Goal: Find specific page/section: Find specific page/section

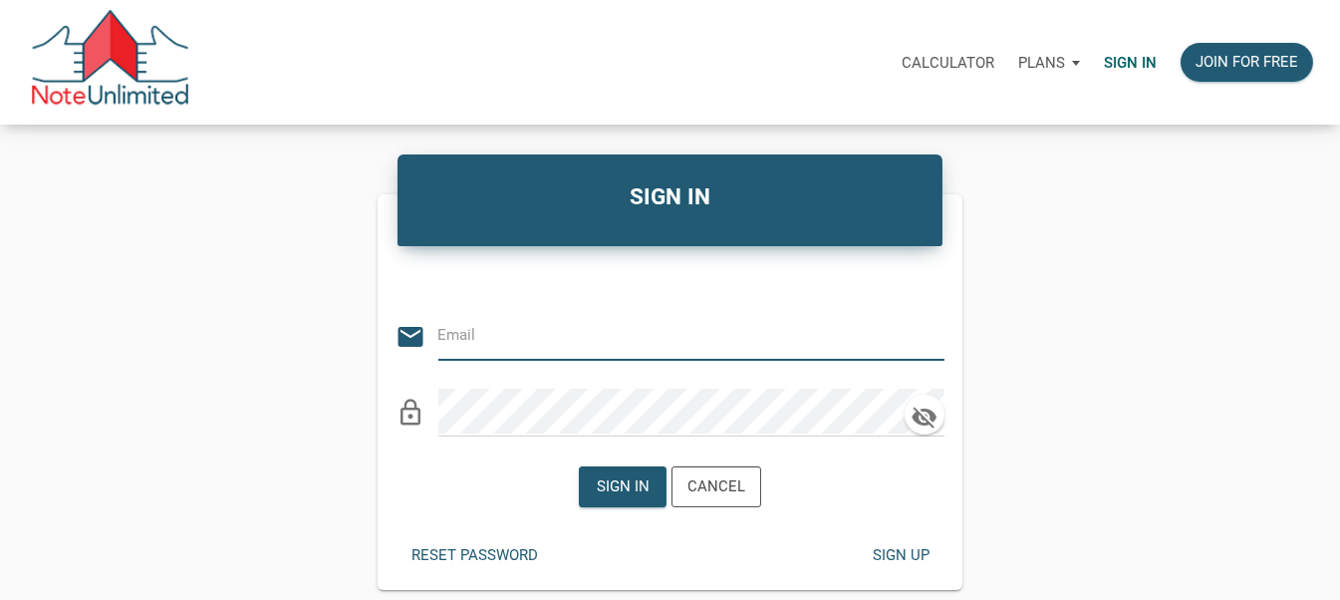
click at [495, 351] on input "email" at bounding box center [677, 335] width 476 height 45
type input "stacey@kendratoddgroup.com"
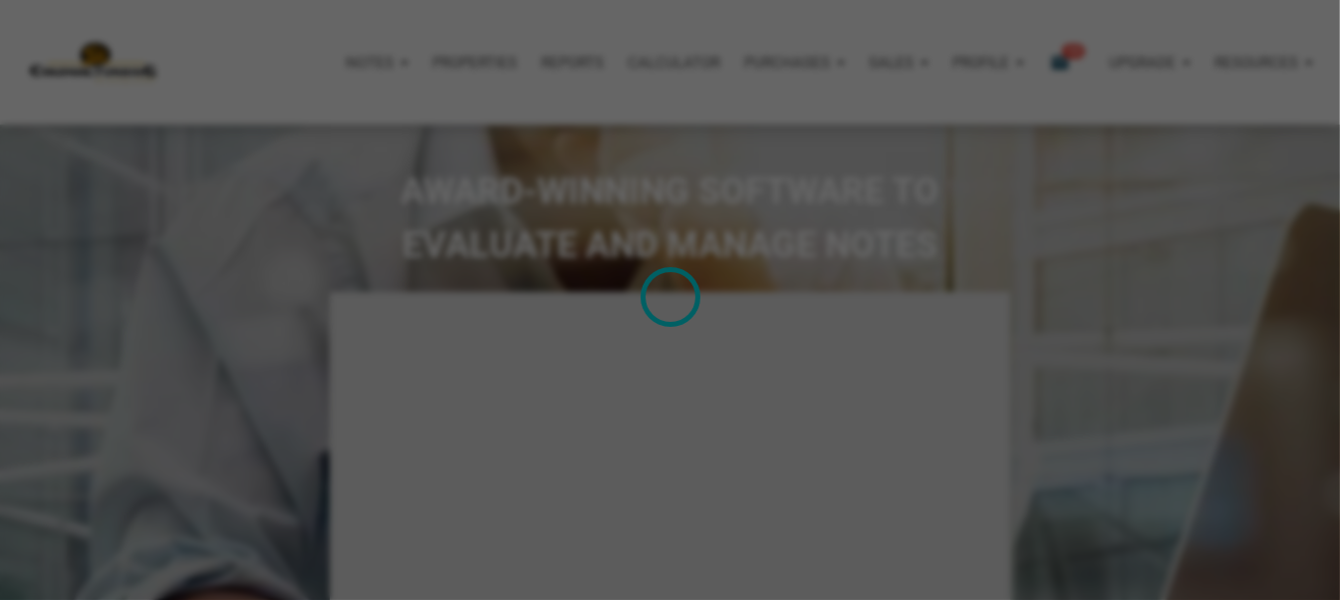
type input "Introduction to new features"
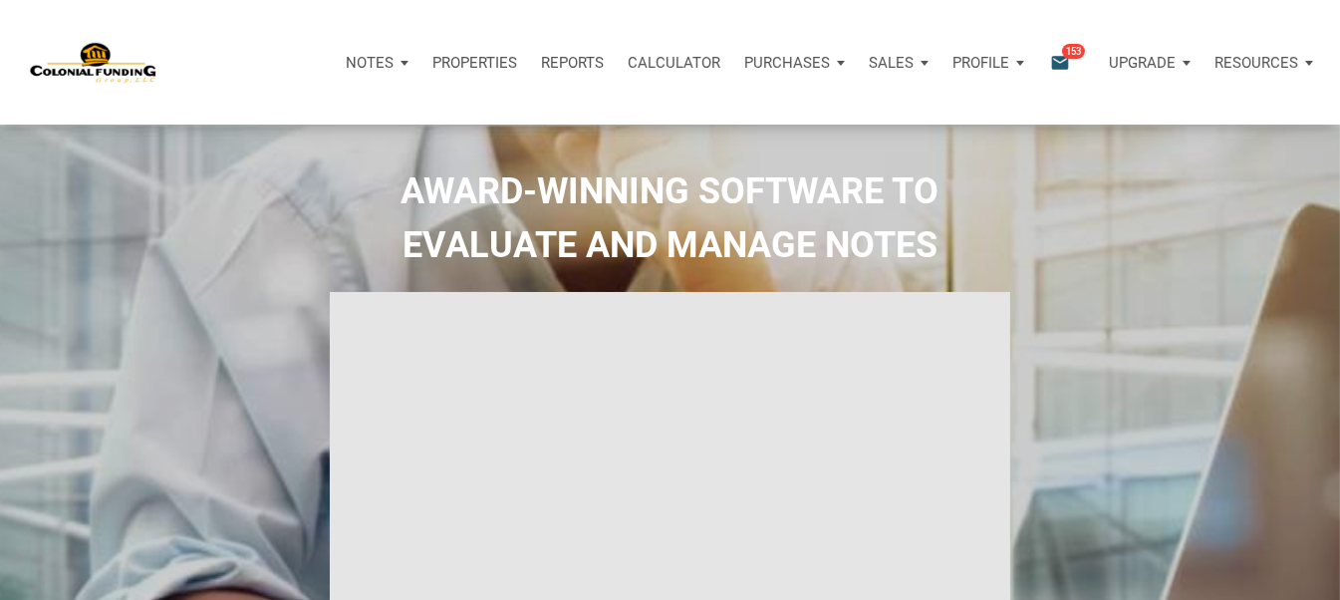
select select
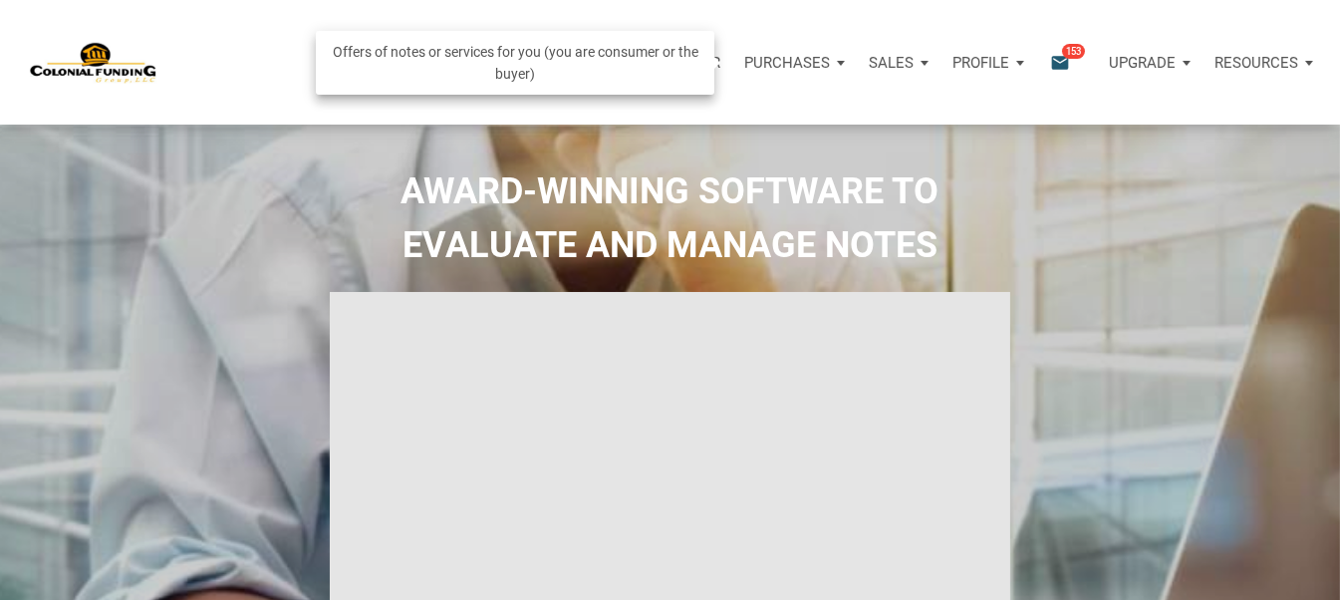
click at [789, 63] on p "Purchases" at bounding box center [787, 63] width 86 height 18
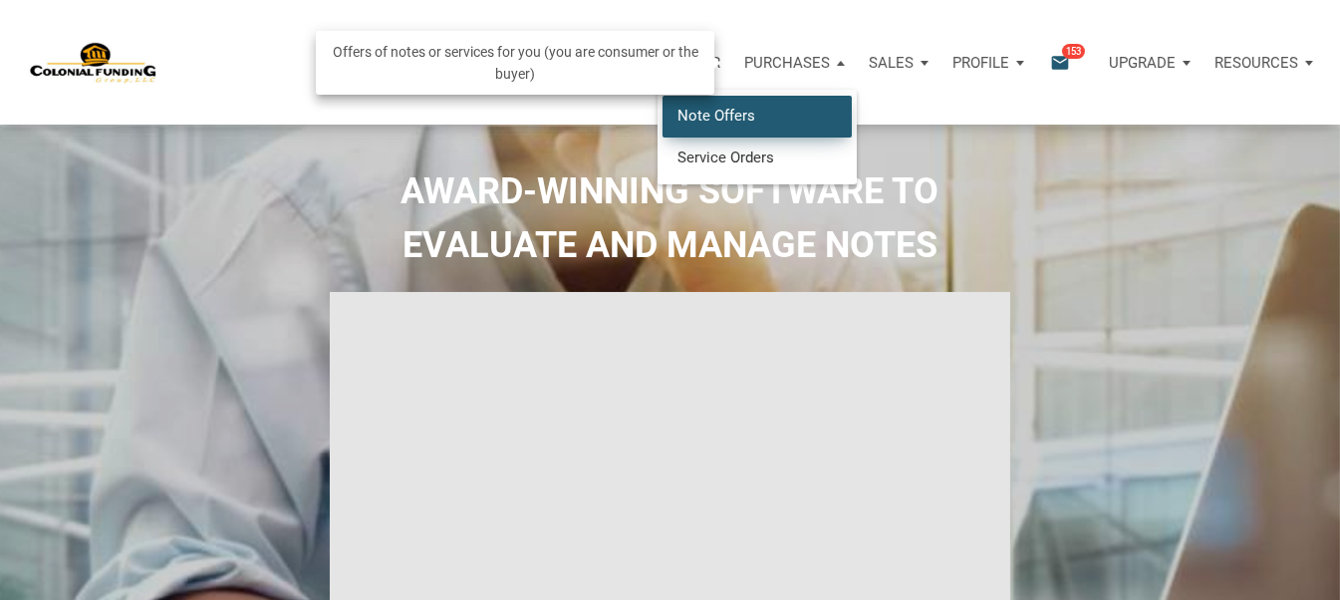
click at [727, 111] on link "Note Offers" at bounding box center [757, 116] width 189 height 41
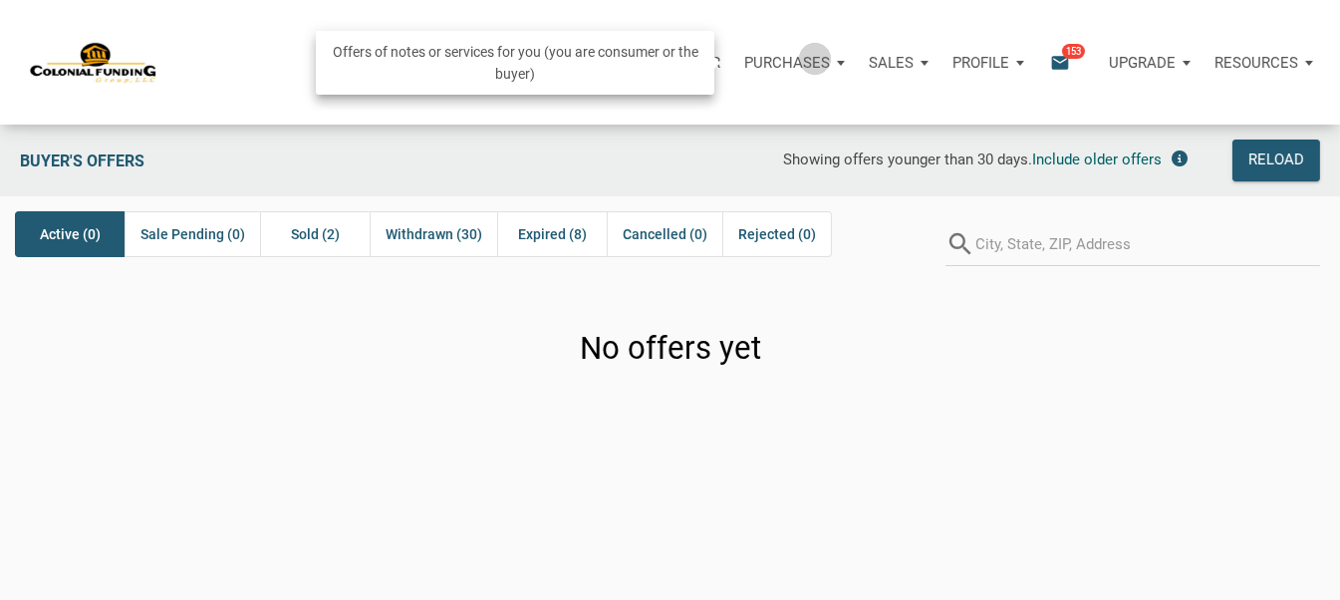
click at [813, 58] on p "Purchases" at bounding box center [787, 63] width 86 height 18
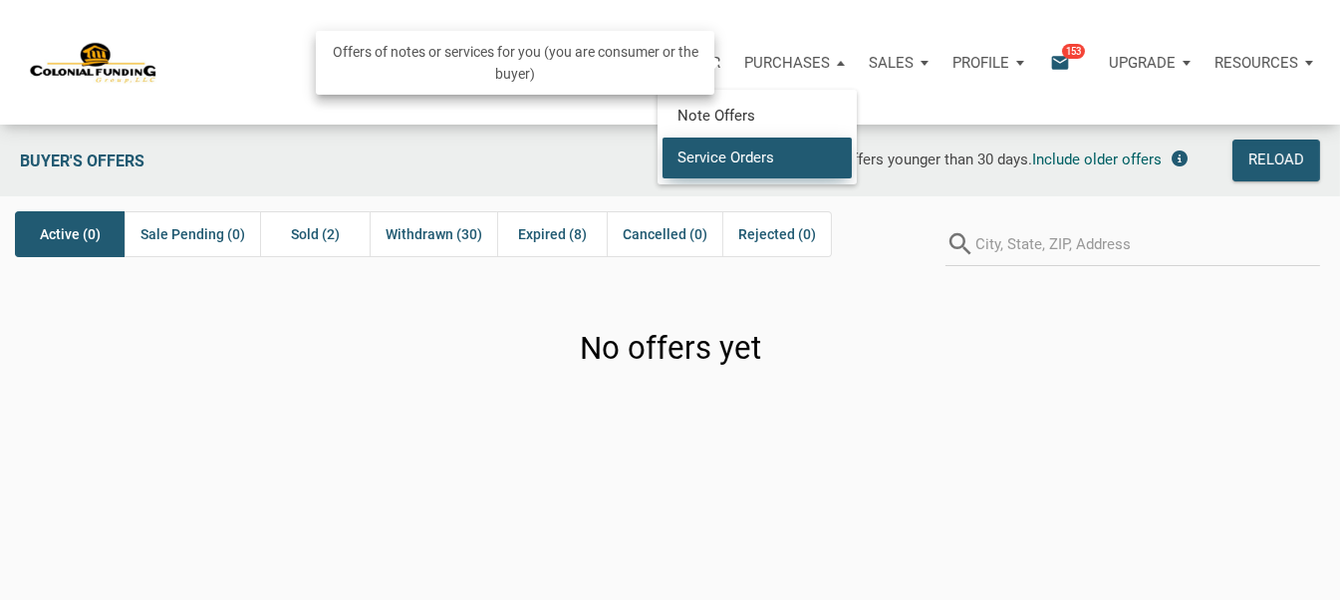
click at [754, 157] on link "Service Orders" at bounding box center [757, 157] width 189 height 41
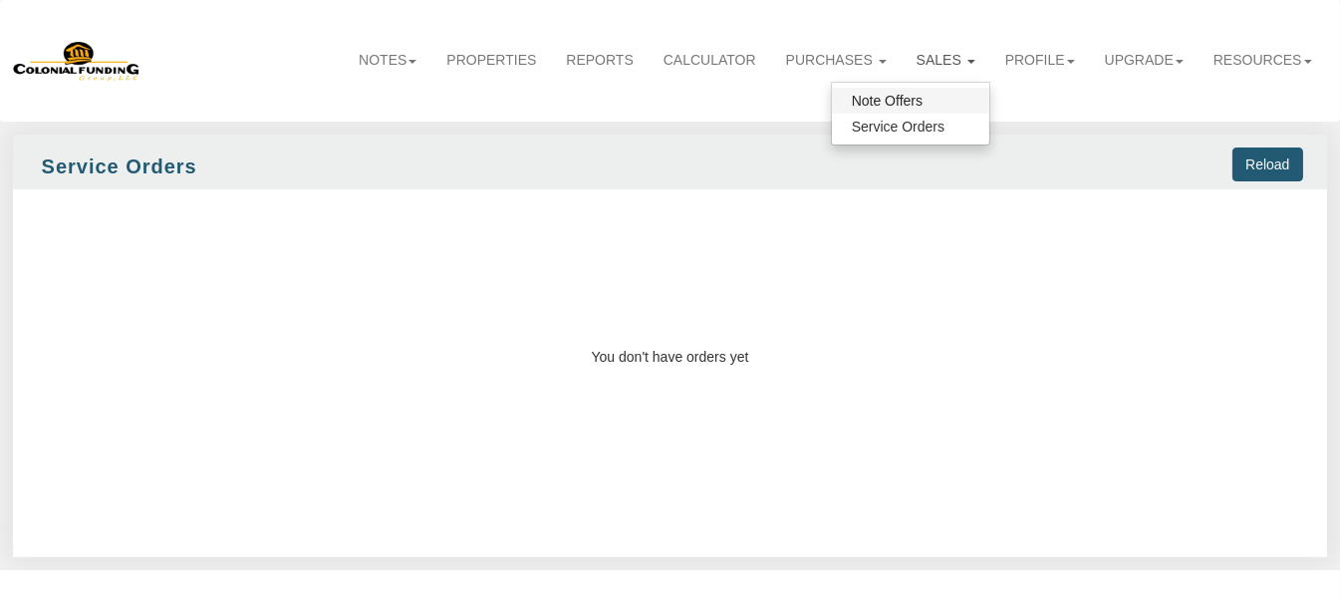
click at [889, 106] on link "Note Offers" at bounding box center [910, 101] width 157 height 26
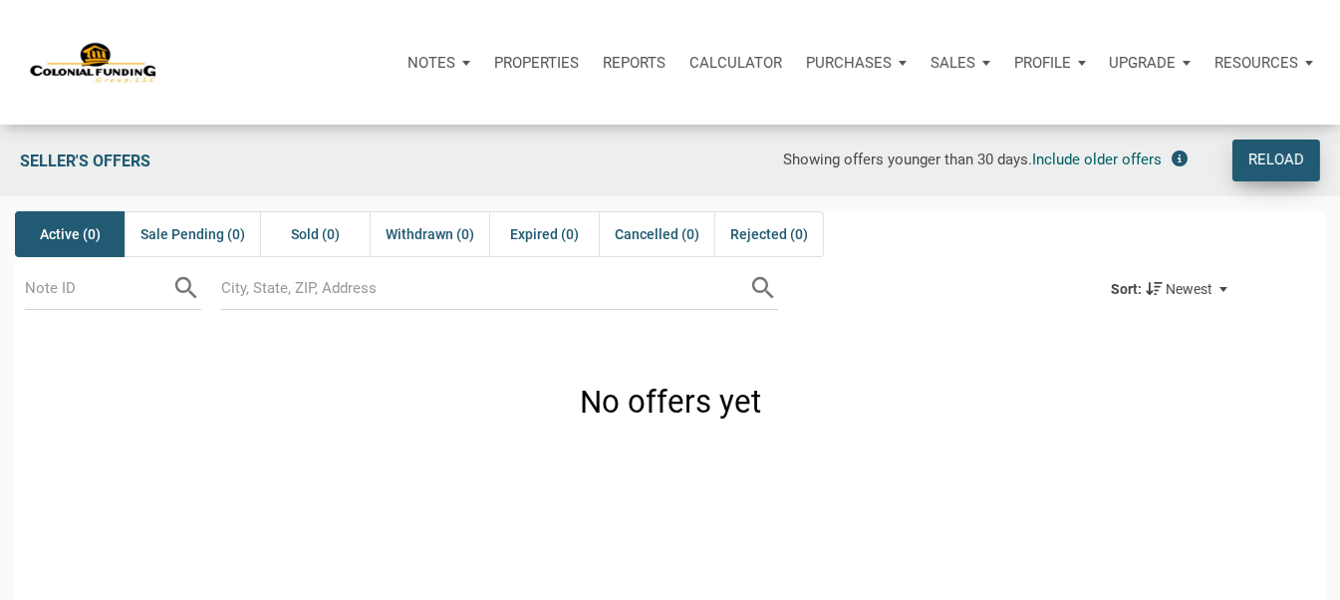
click at [1259, 151] on div "Reload" at bounding box center [1277, 161] width 56 height 24
click at [1270, 156] on div "Reload" at bounding box center [1277, 161] width 56 height 24
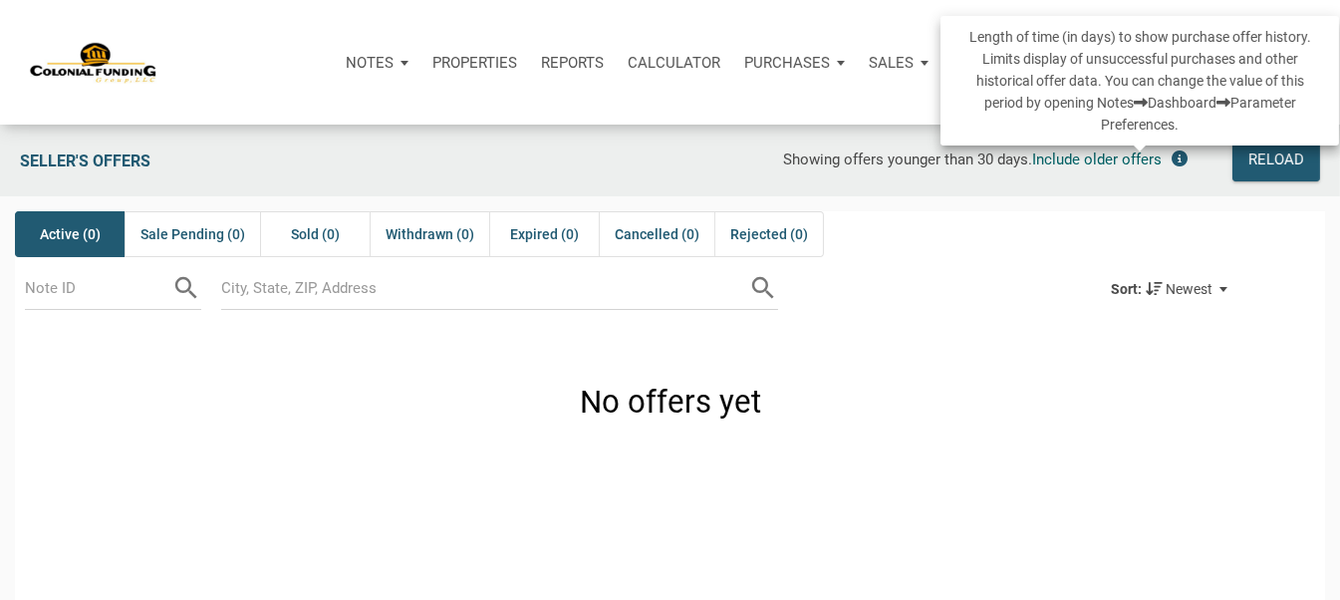
click at [1181, 160] on icon at bounding box center [1181, 158] width 16 height 16
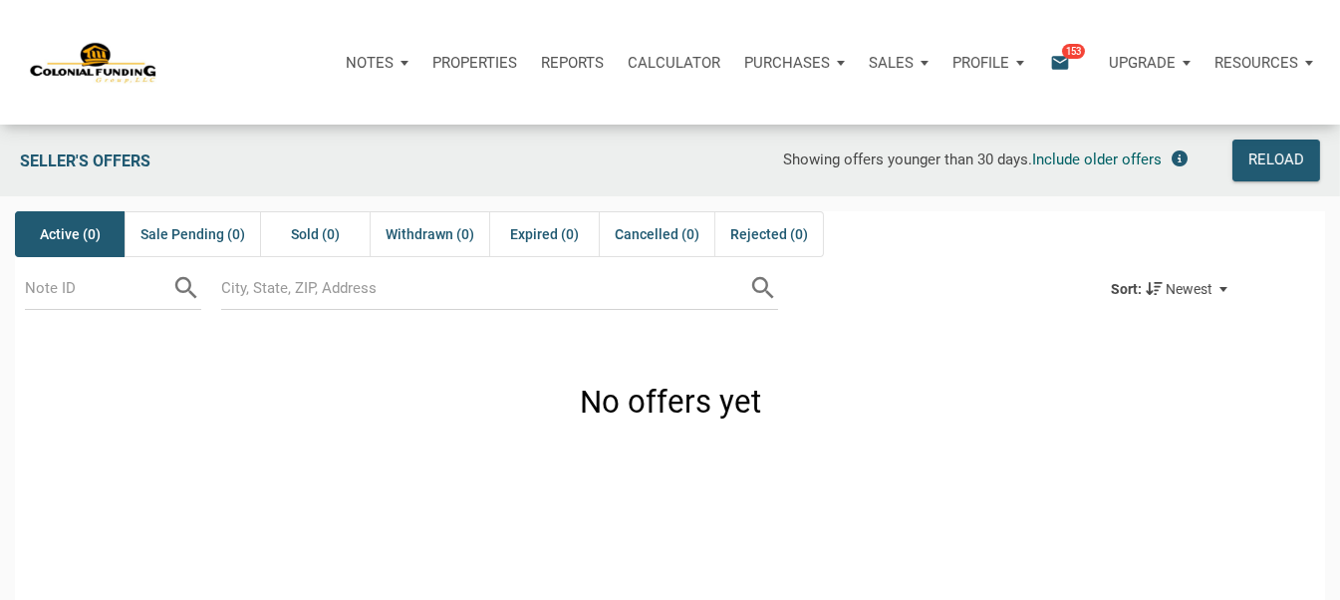
click at [396, 59] on div "Notes" at bounding box center [377, 63] width 87 height 60
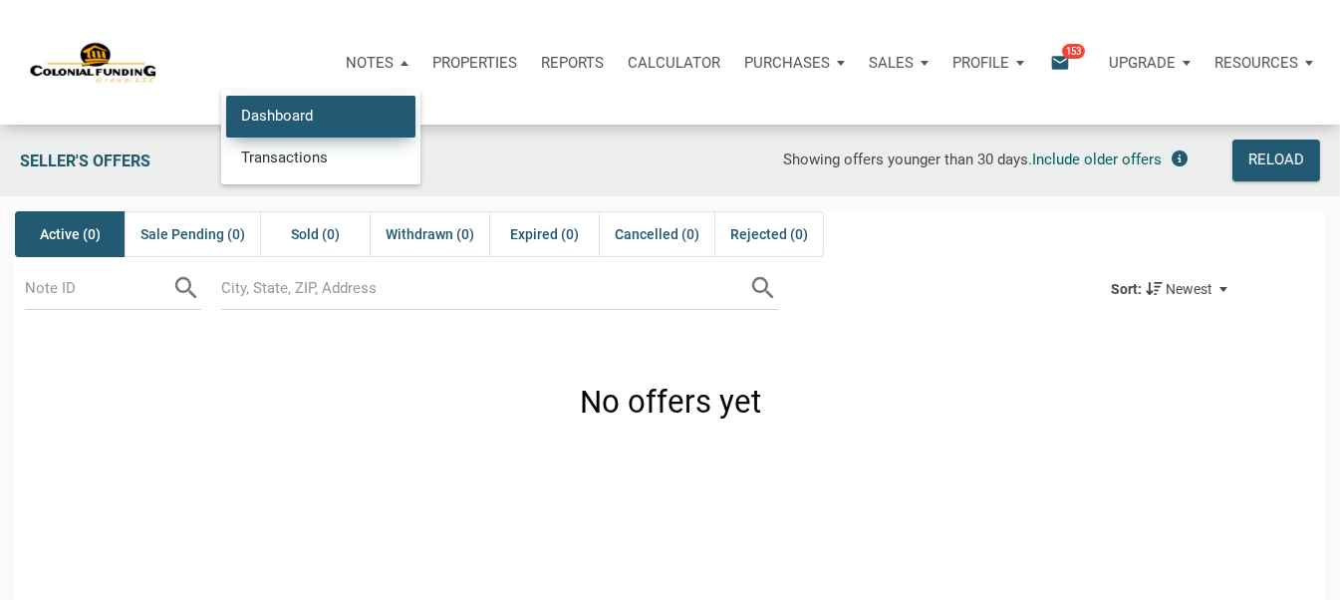
click at [313, 113] on link "Dashboard" at bounding box center [320, 116] width 189 height 41
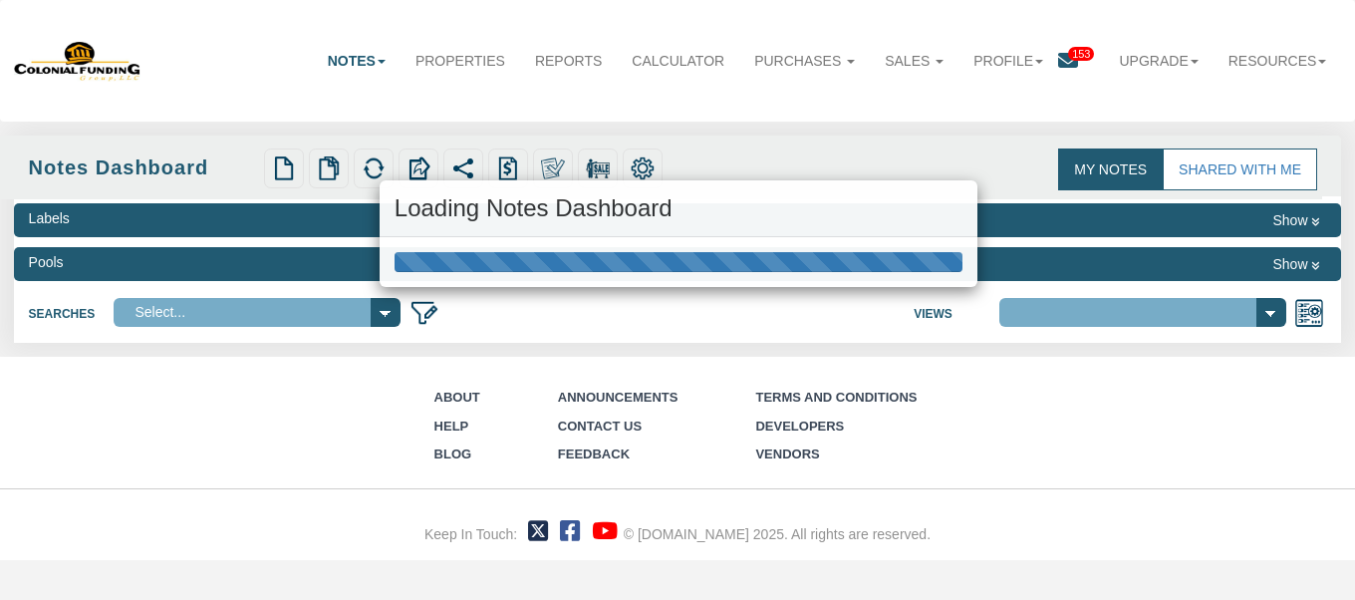
select select "316"
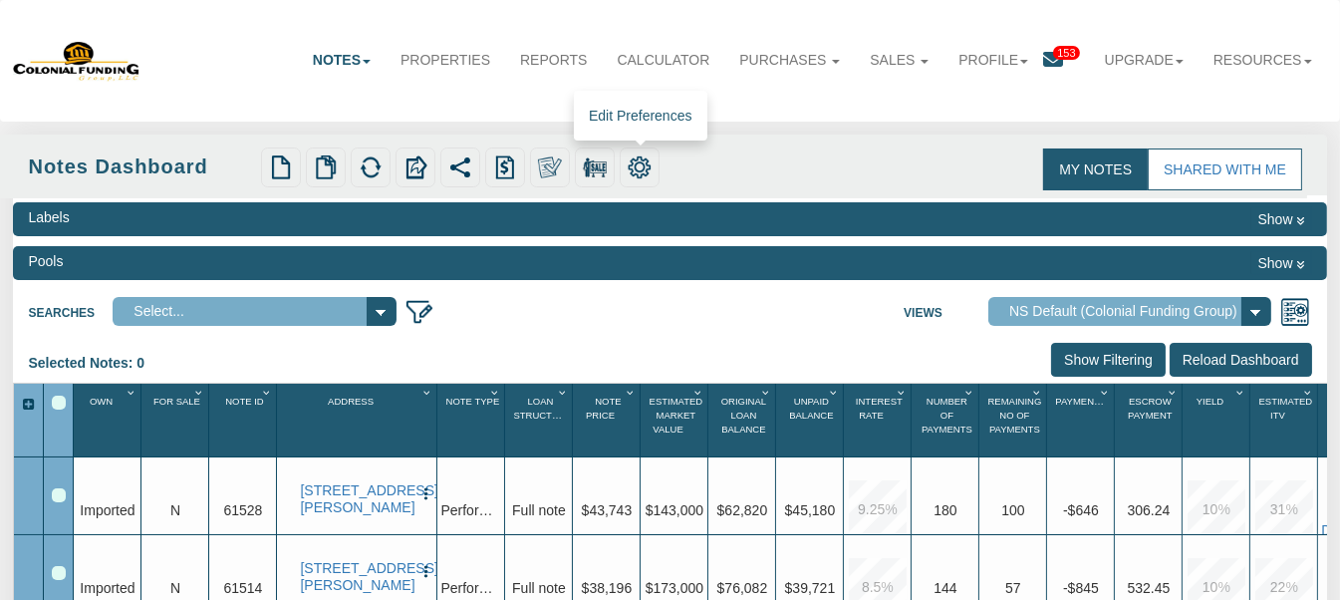
click at [637, 168] on img at bounding box center [640, 167] width 24 height 24
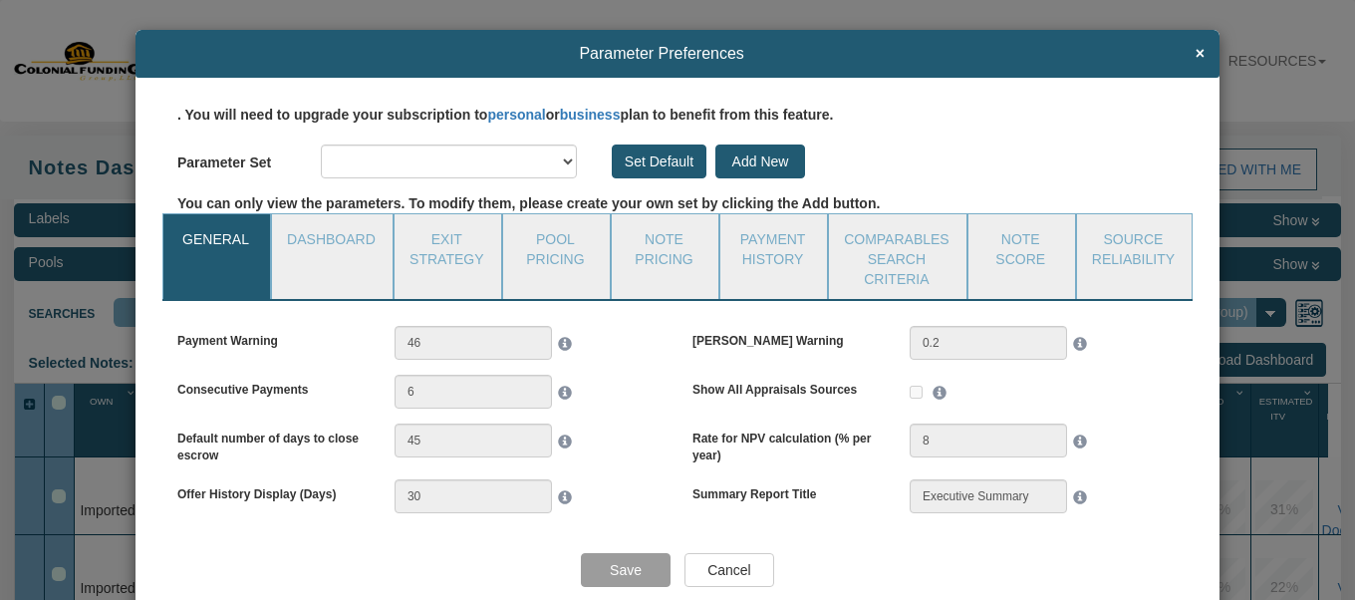
select select "object:1437"
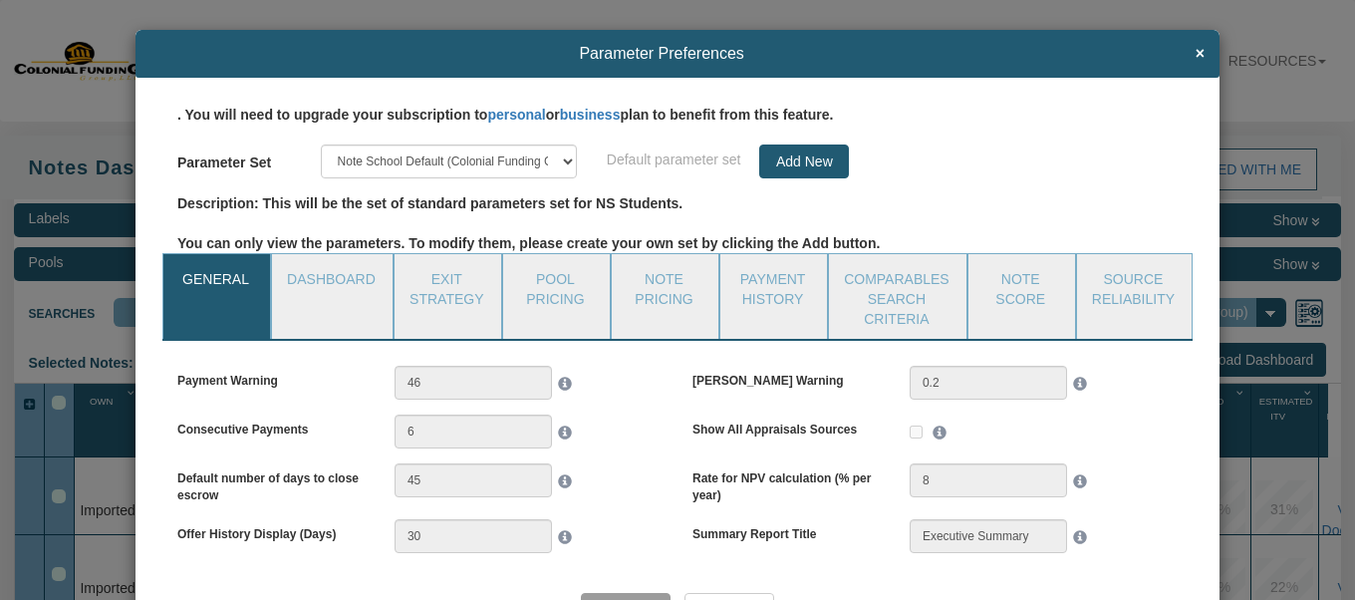
click at [708, 406] on div "[PERSON_NAME] Warning 0.2" at bounding box center [935, 390] width 515 height 49
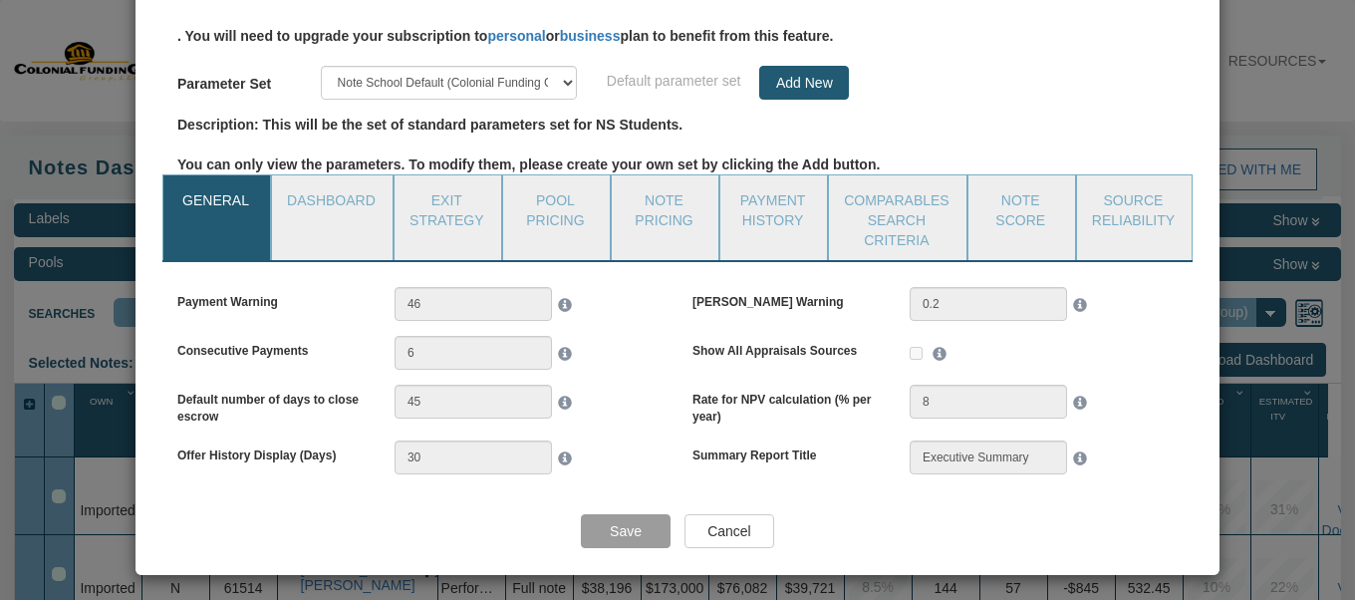
scroll to position [82, 0]
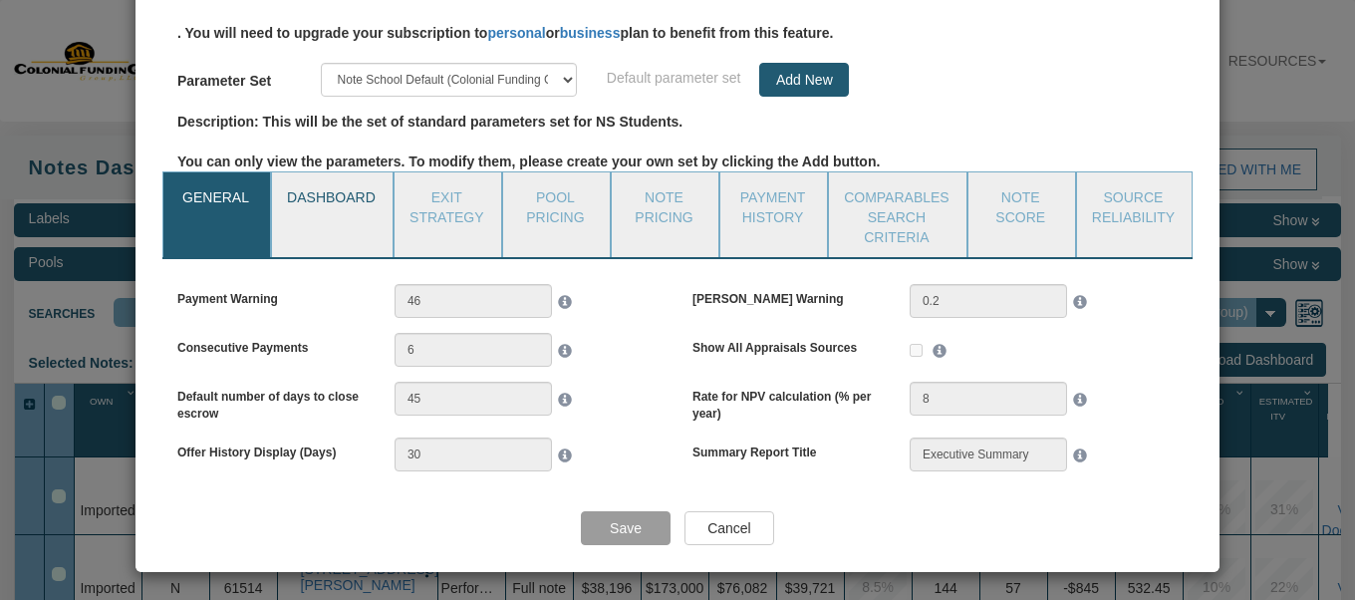
click at [367, 212] on link "Dashboard" at bounding box center [331, 197] width 119 height 50
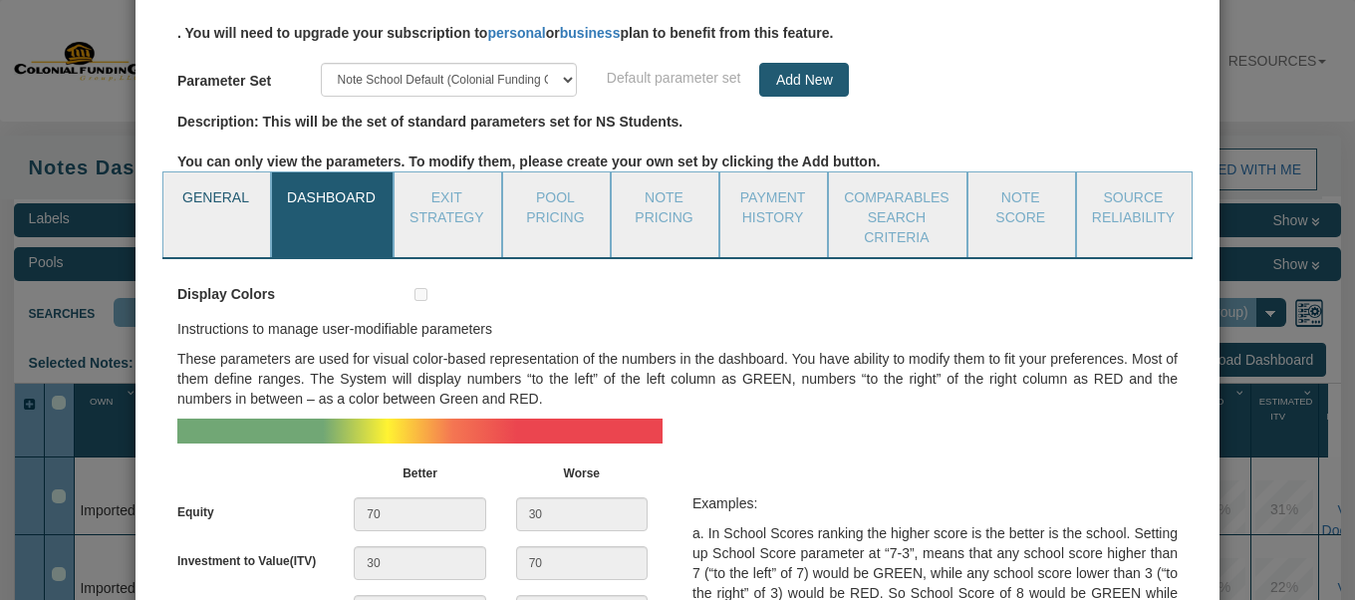
click at [219, 196] on link "General" at bounding box center [215, 197] width 105 height 50
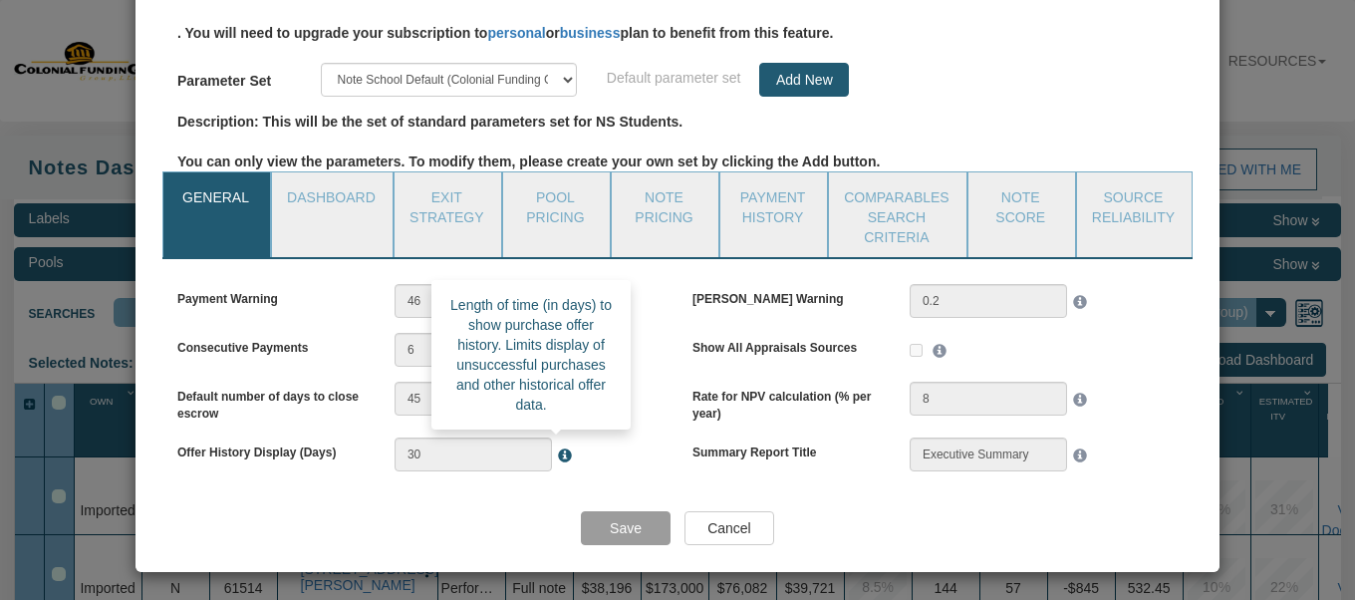
click at [558, 451] on span at bounding box center [562, 451] width 20 height 24
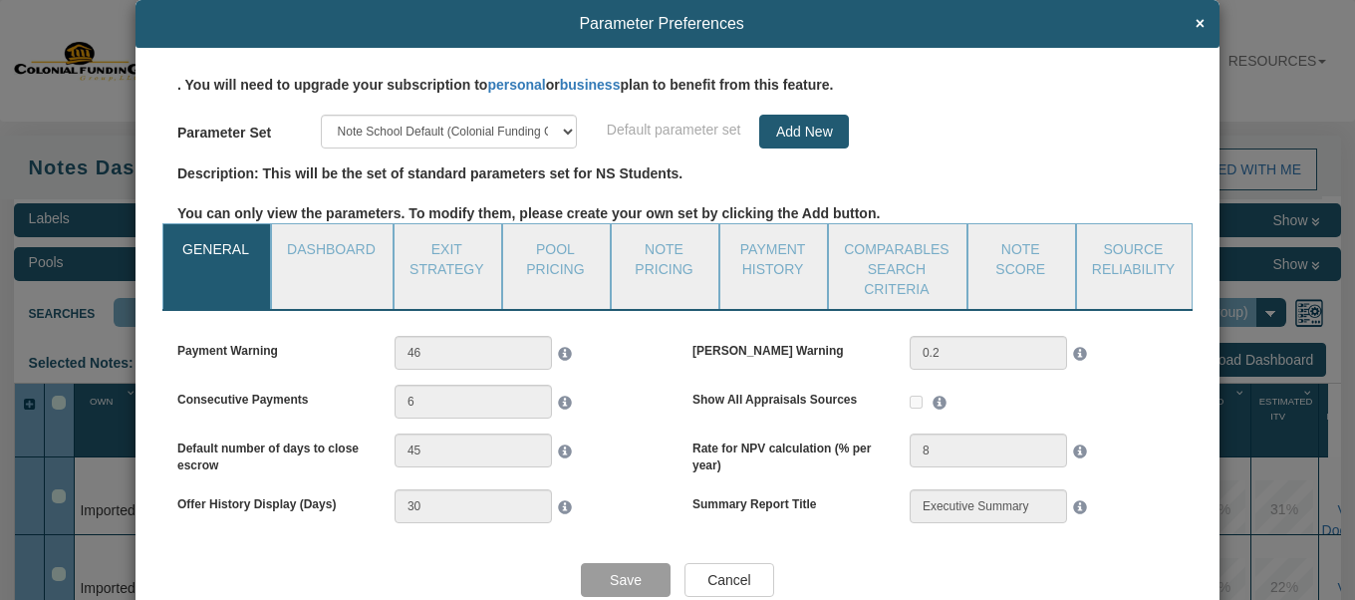
scroll to position [29, 0]
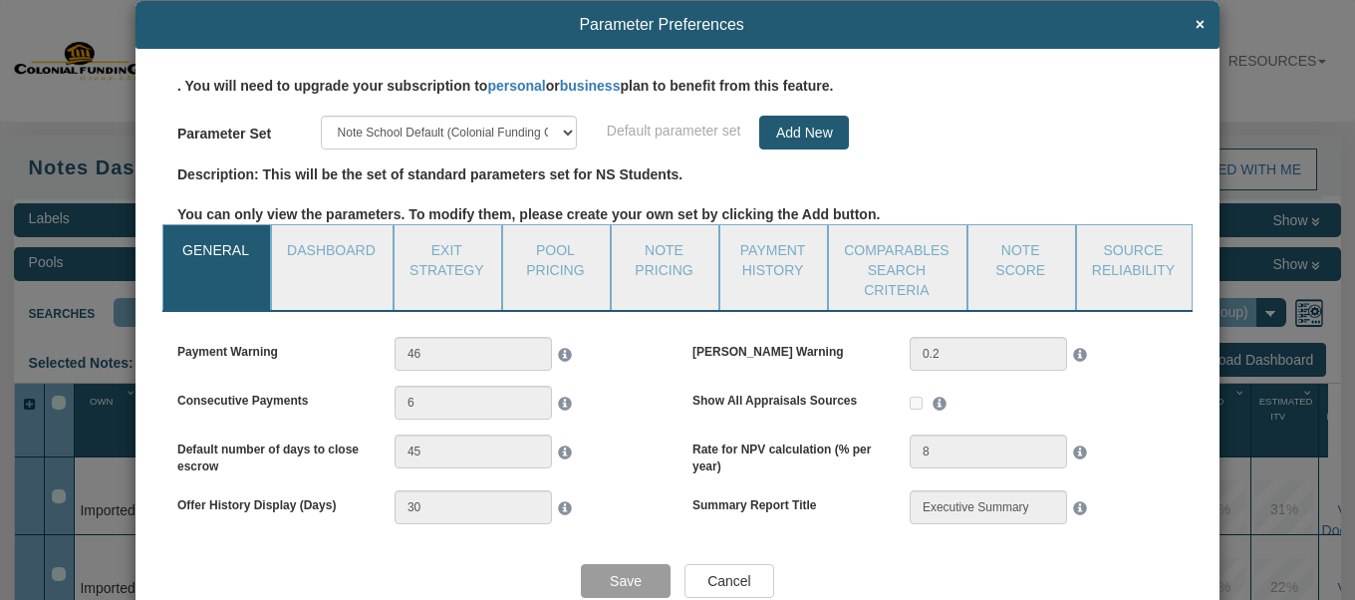
click at [727, 580] on input "Cancel" at bounding box center [730, 581] width 90 height 34
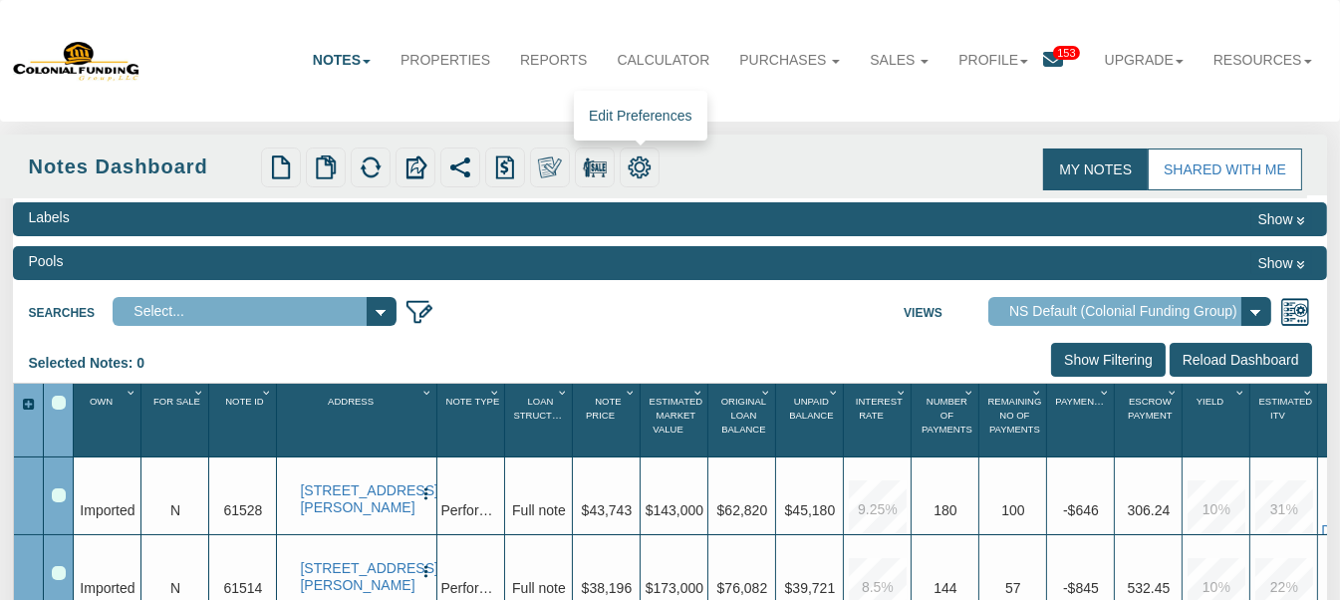
click at [638, 160] on img at bounding box center [640, 167] width 24 height 24
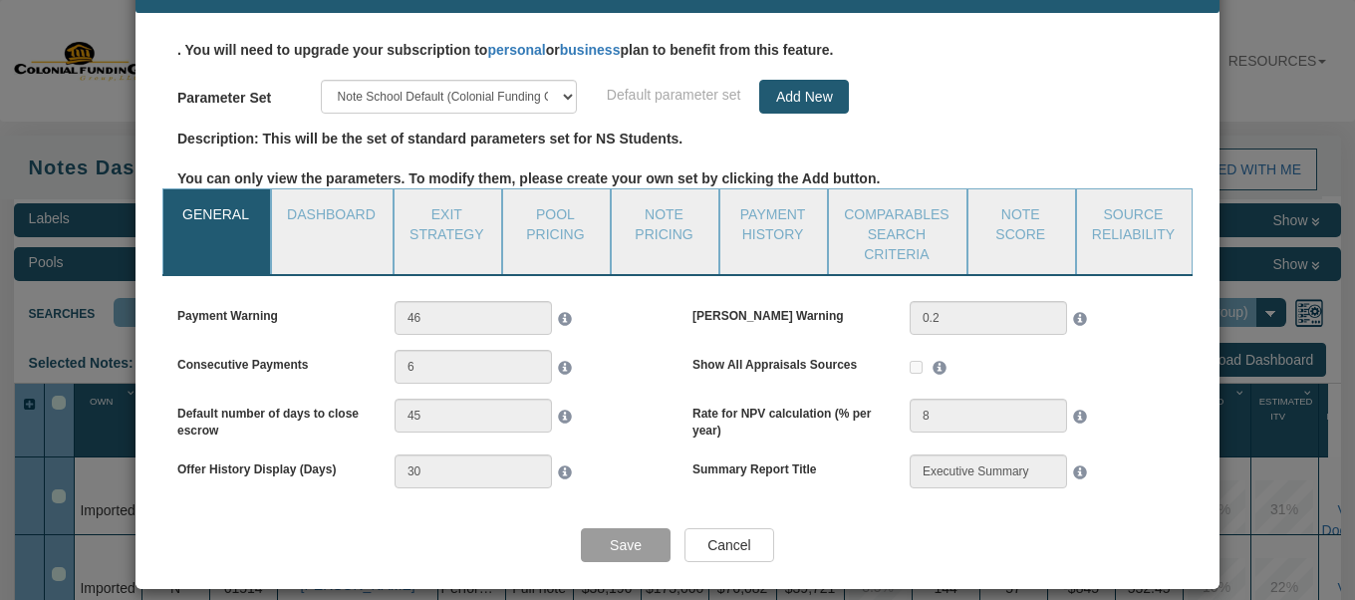
scroll to position [82, 0]
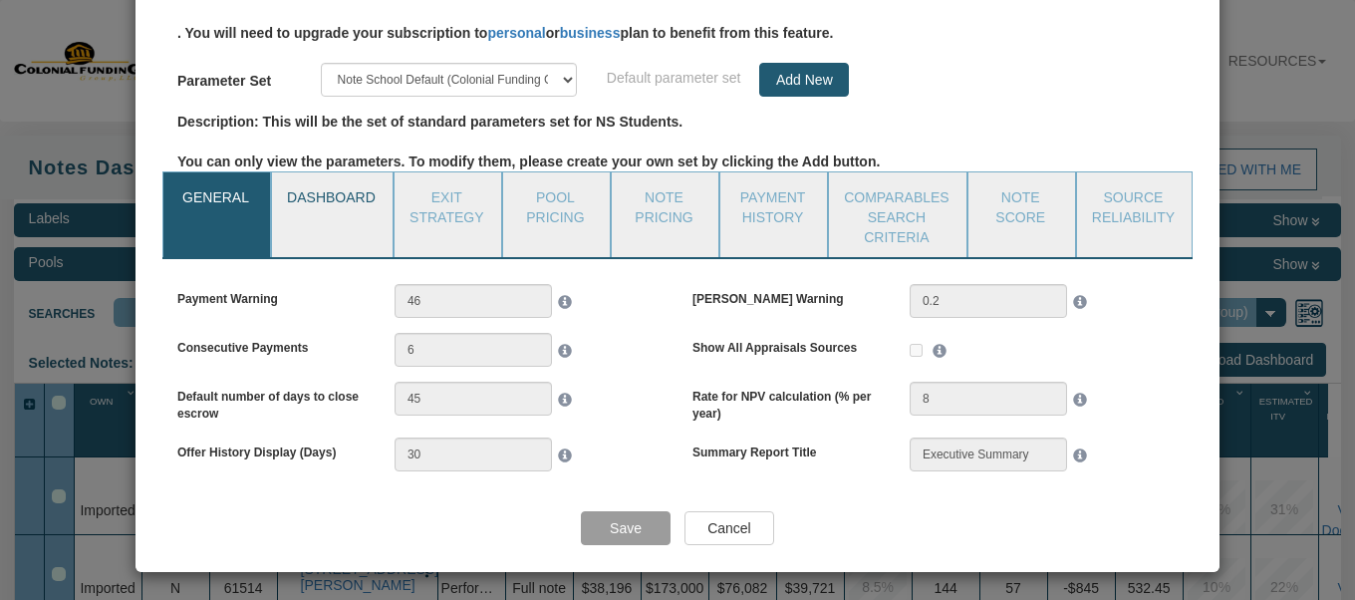
click at [344, 192] on link "Dashboard" at bounding box center [331, 197] width 119 height 50
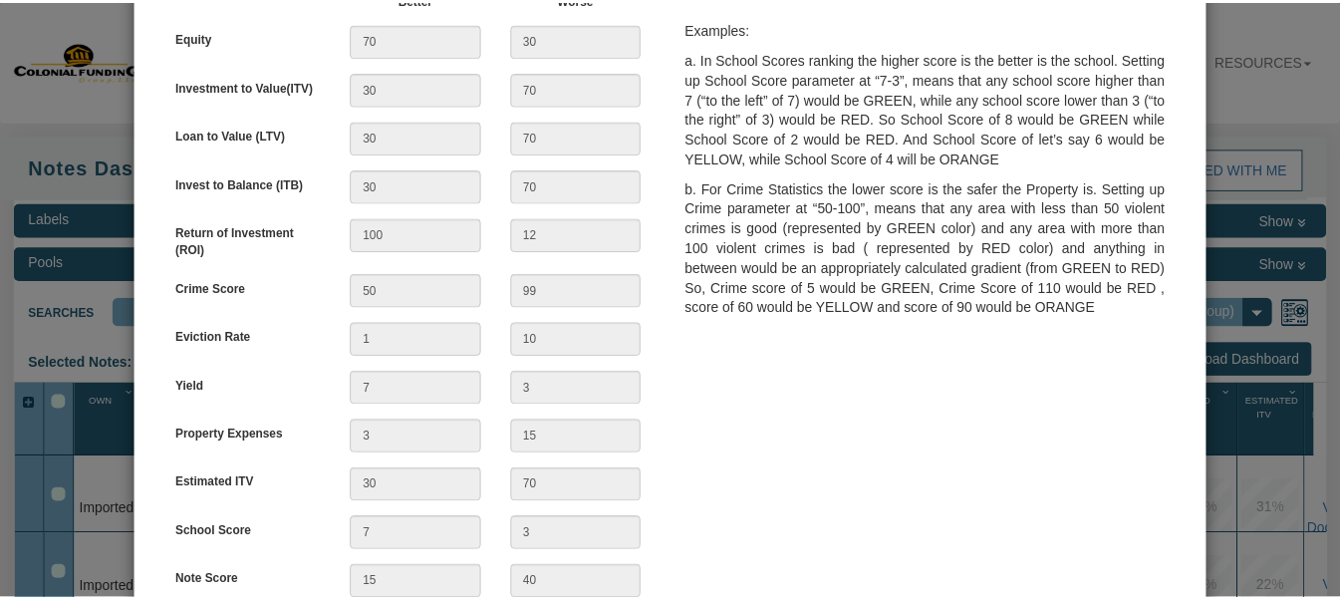
scroll to position [567, 0]
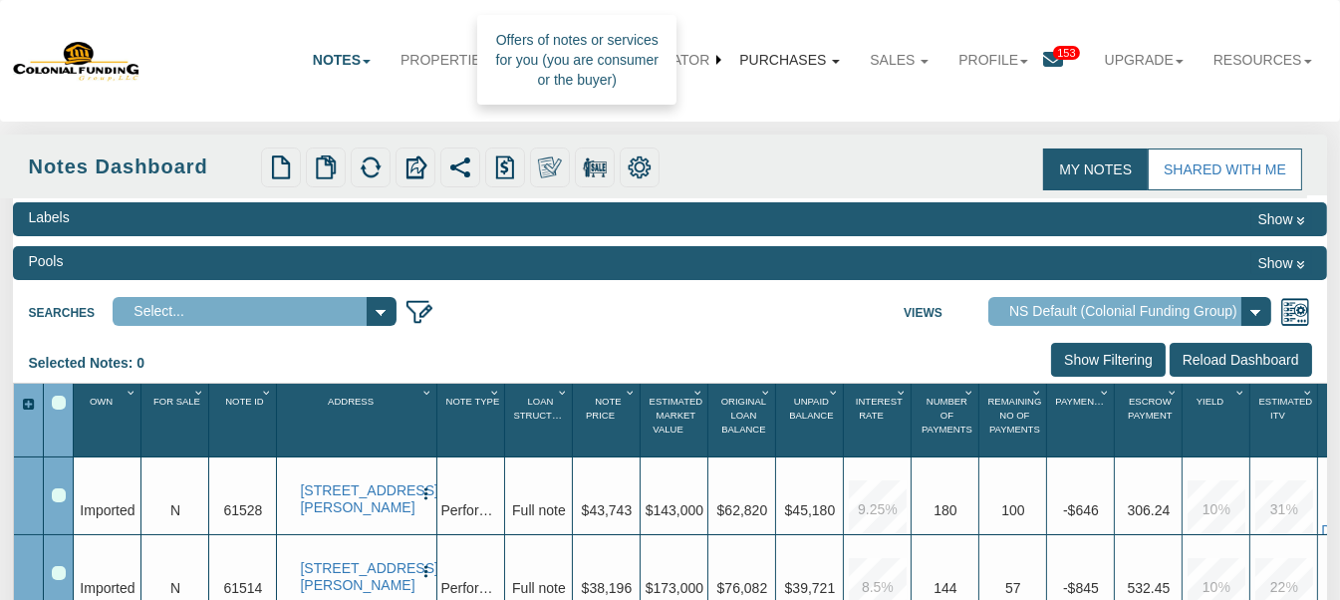
click at [804, 62] on link "Purchases" at bounding box center [790, 60] width 131 height 44
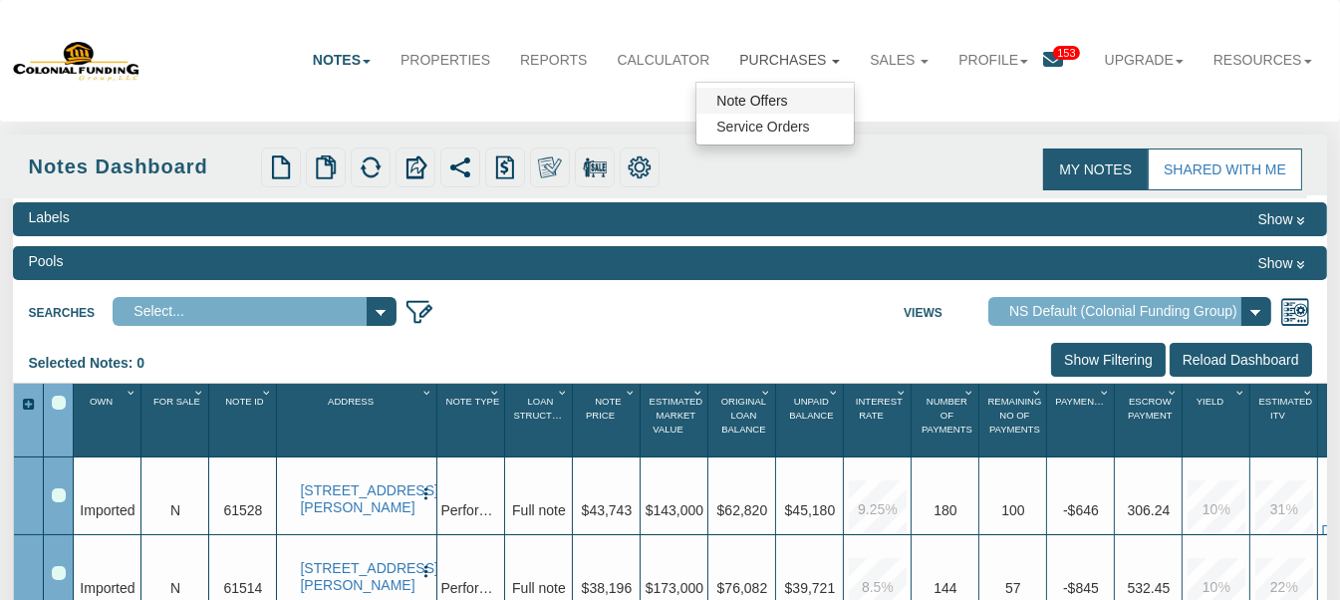
click at [753, 94] on link "Note Offers" at bounding box center [775, 101] width 157 height 26
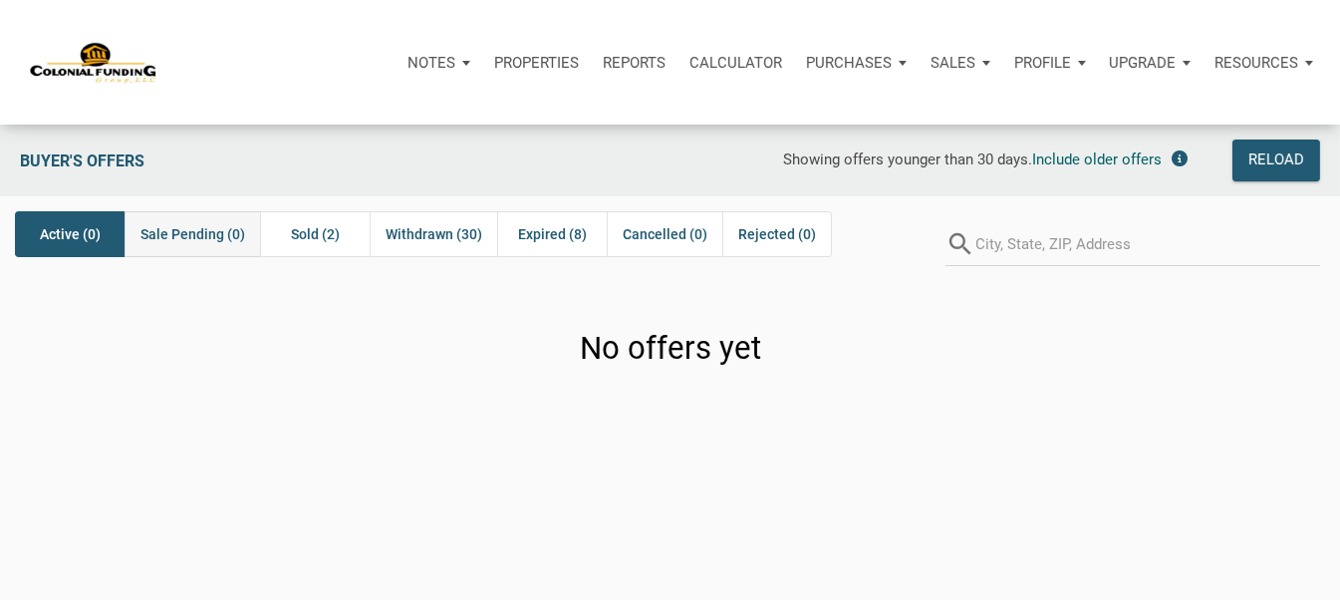
click at [192, 228] on span "Sale Pending (0)" at bounding box center [193, 234] width 105 height 24
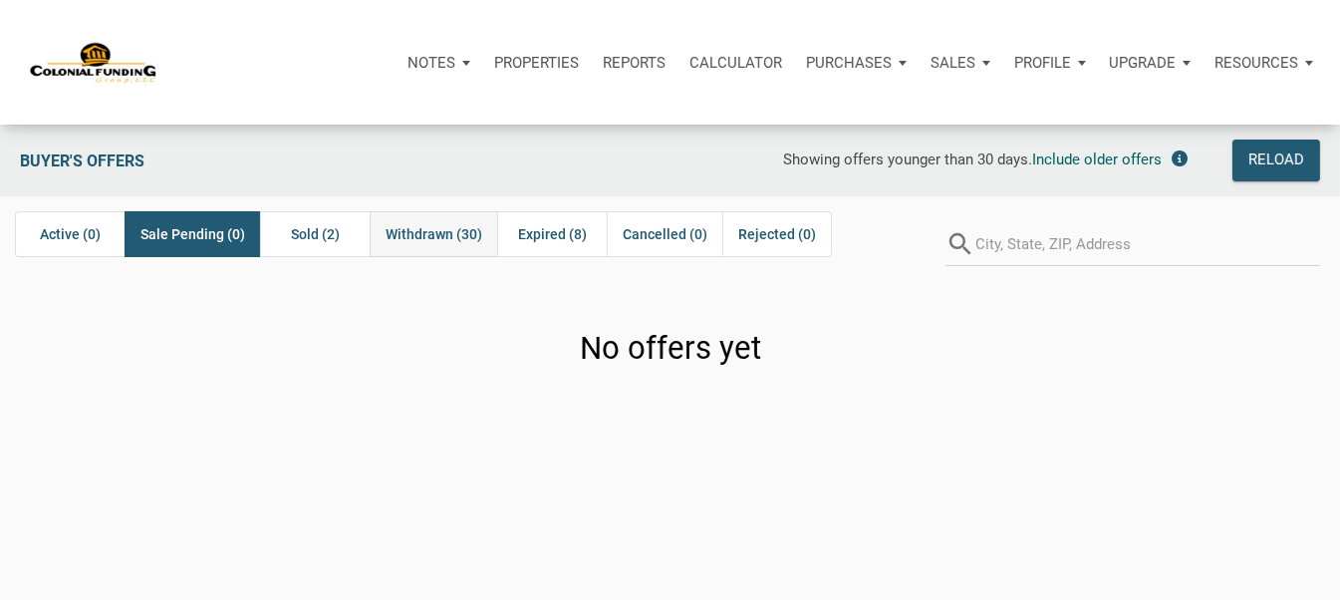
click at [430, 239] on span "Withdrawn (30)" at bounding box center [434, 234] width 97 height 24
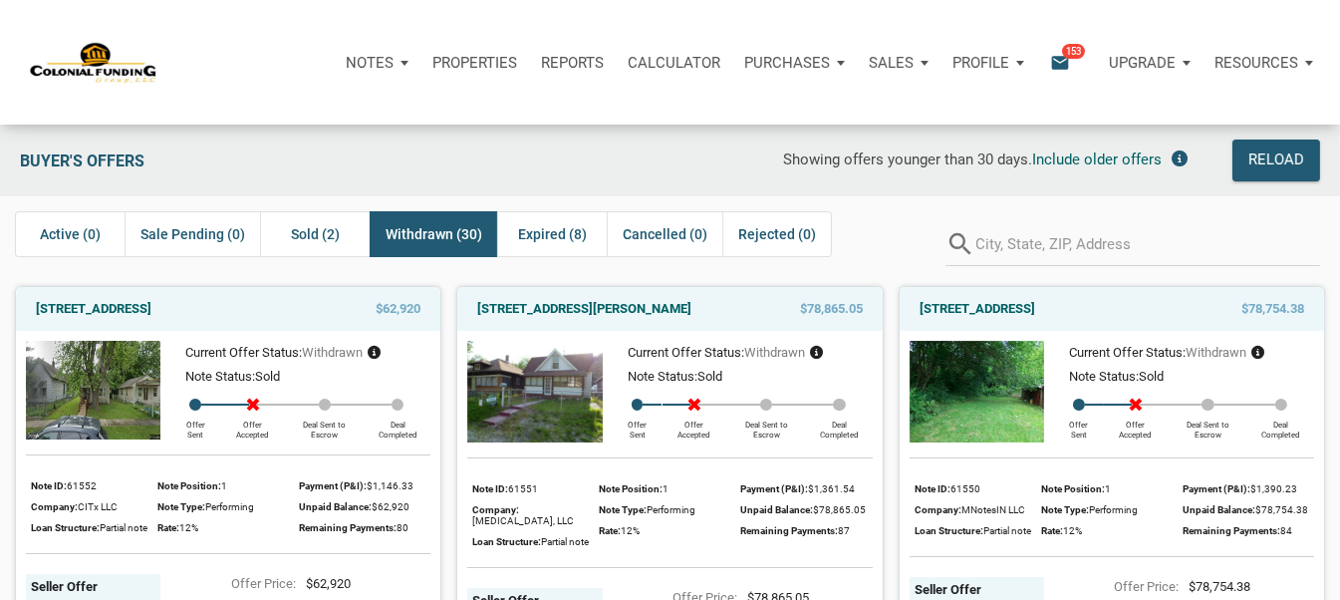
click at [371, 60] on p "Notes" at bounding box center [370, 63] width 48 height 18
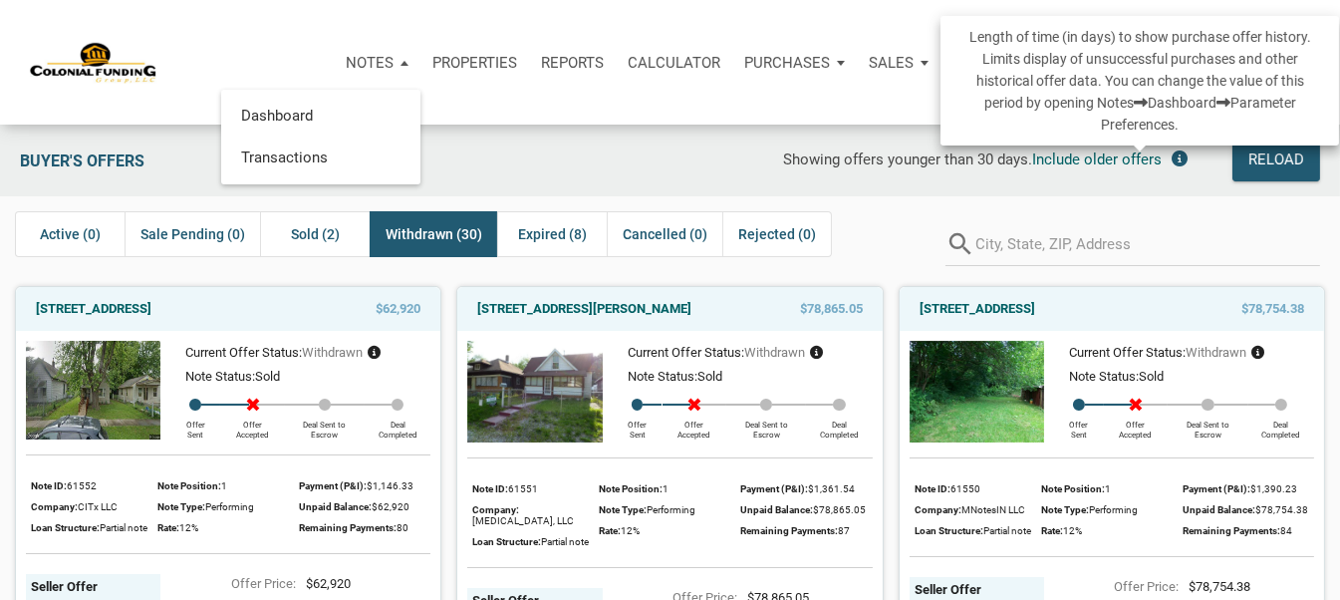
click at [1183, 159] on icon at bounding box center [1181, 158] width 16 height 16
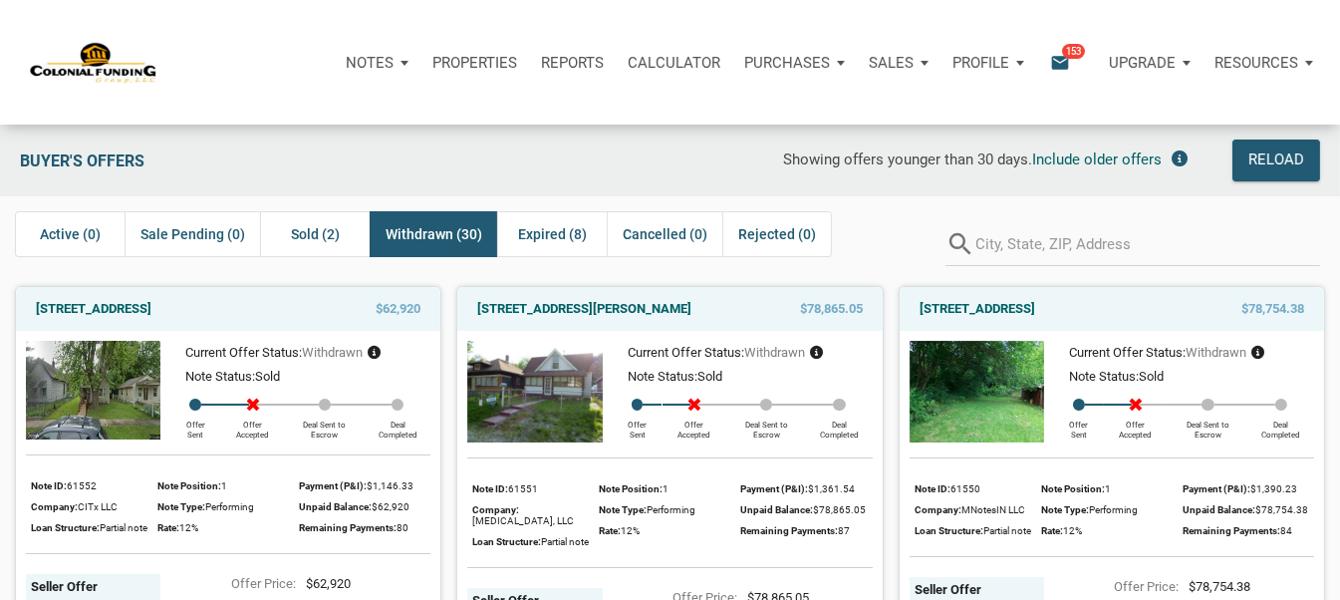
click at [381, 60] on p "Notes" at bounding box center [370, 63] width 48 height 18
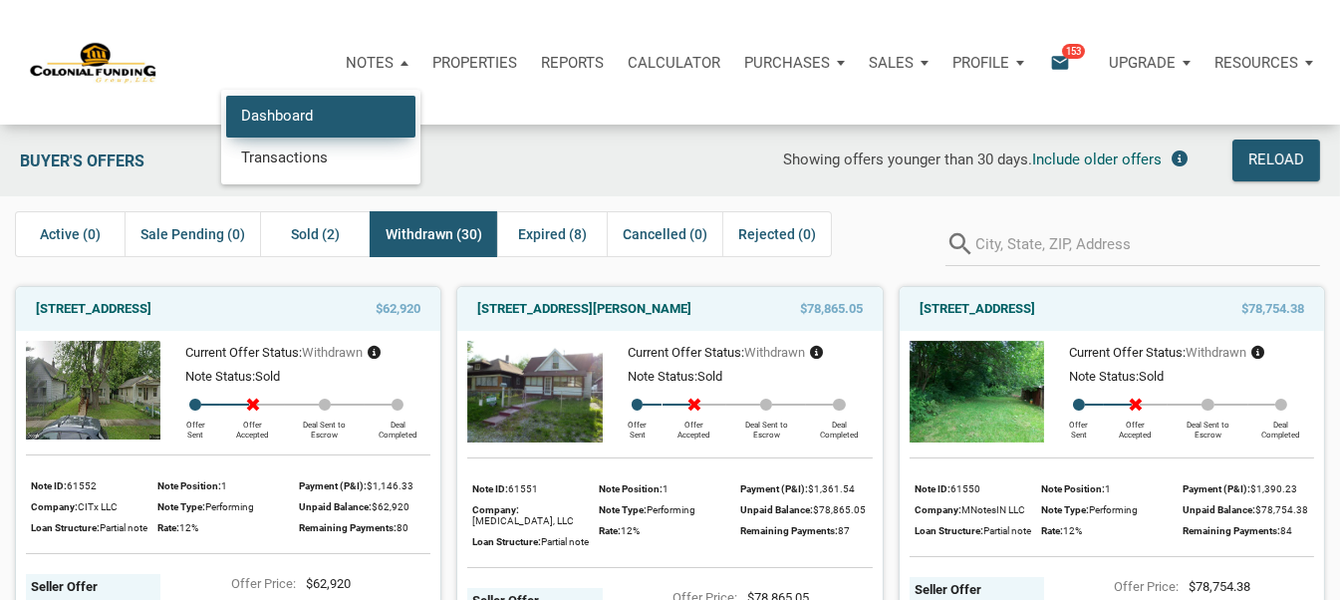
click at [274, 121] on link "Dashboard" at bounding box center [320, 116] width 189 height 41
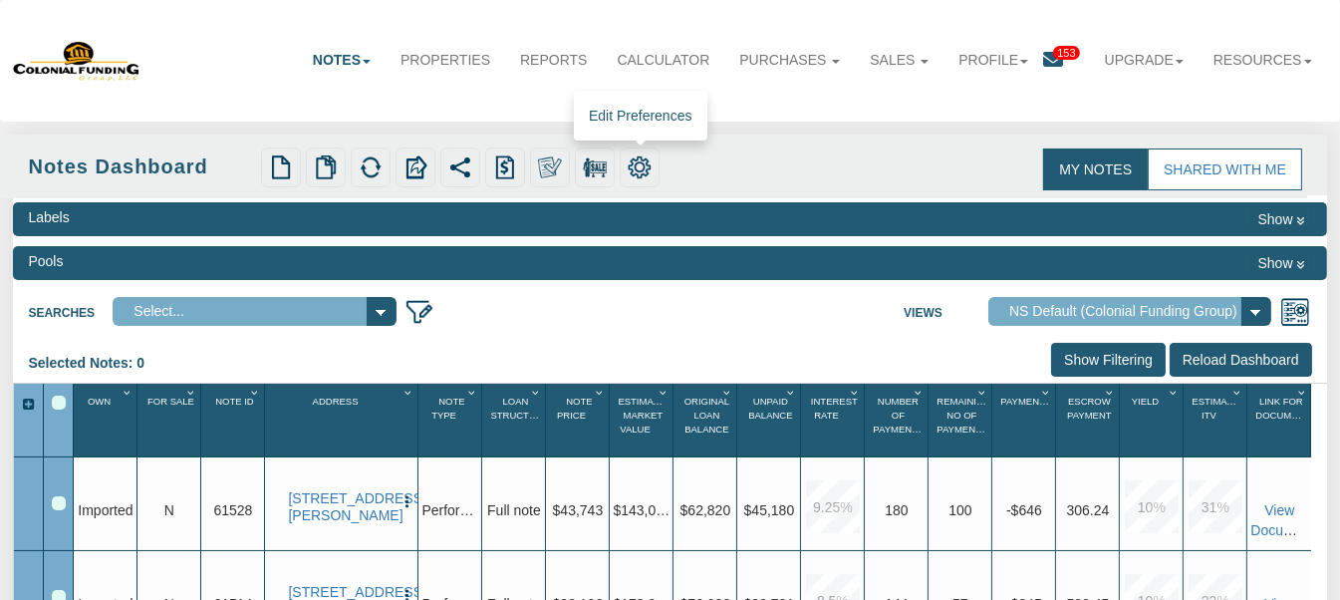
click at [651, 168] on img at bounding box center [640, 167] width 24 height 24
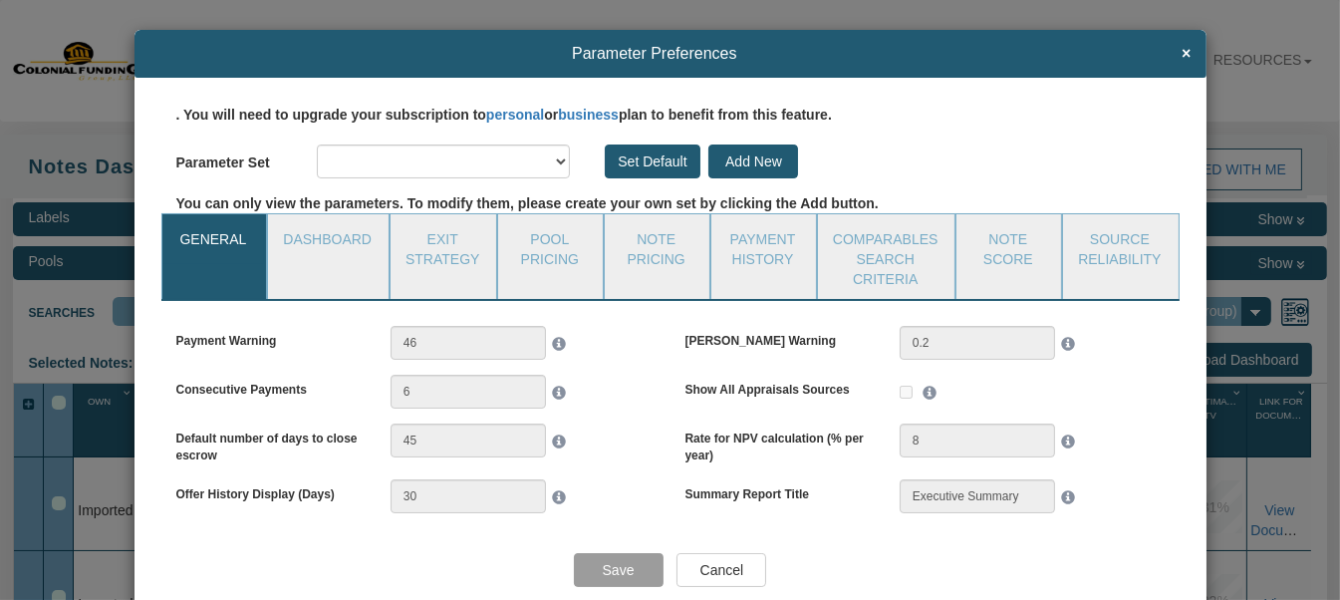
select select "object:2178"
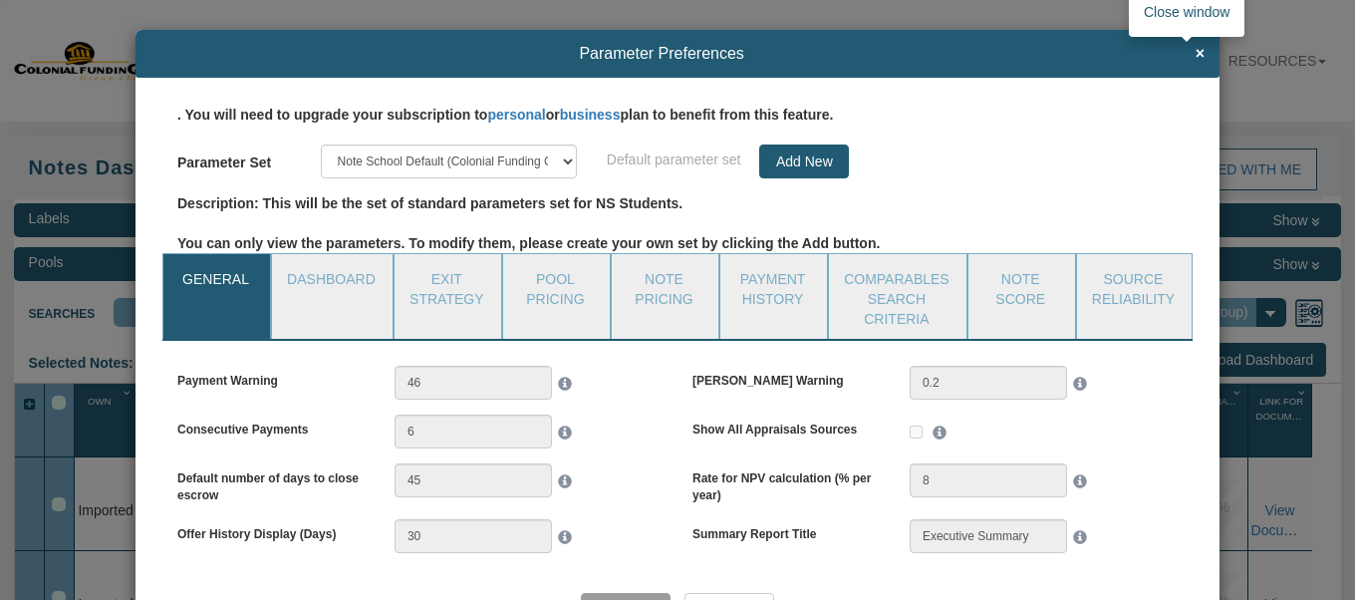
click at [1196, 49] on span "×" at bounding box center [1200, 54] width 9 height 18
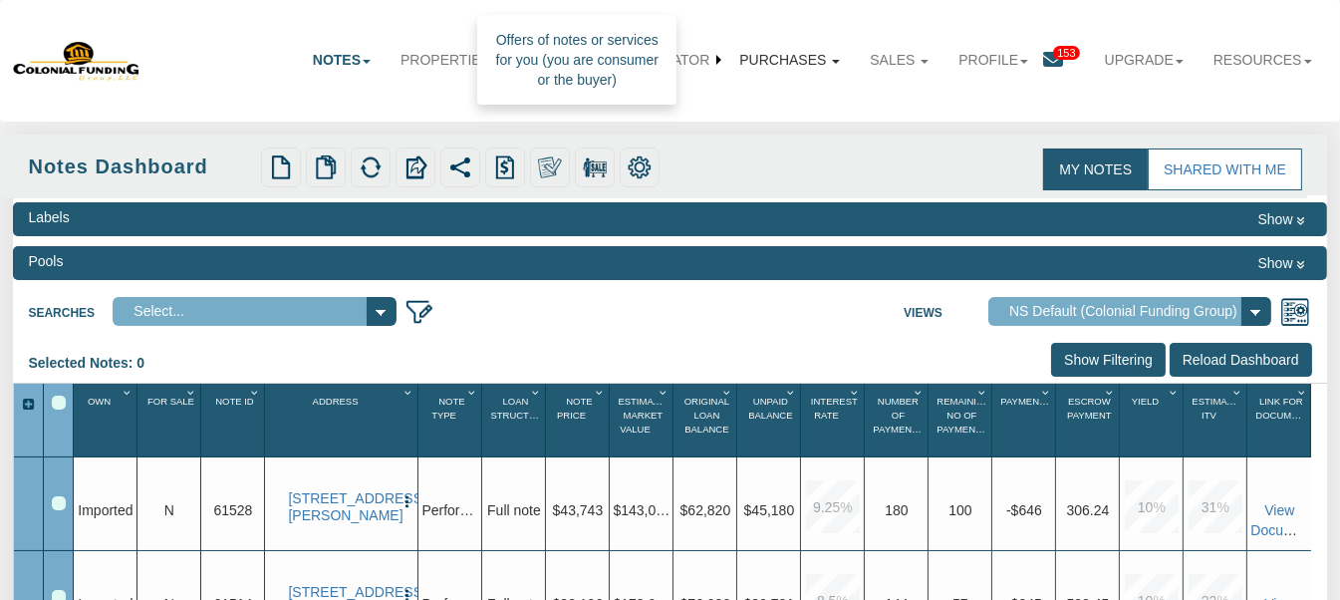
click at [792, 59] on link "Purchases" at bounding box center [790, 60] width 131 height 44
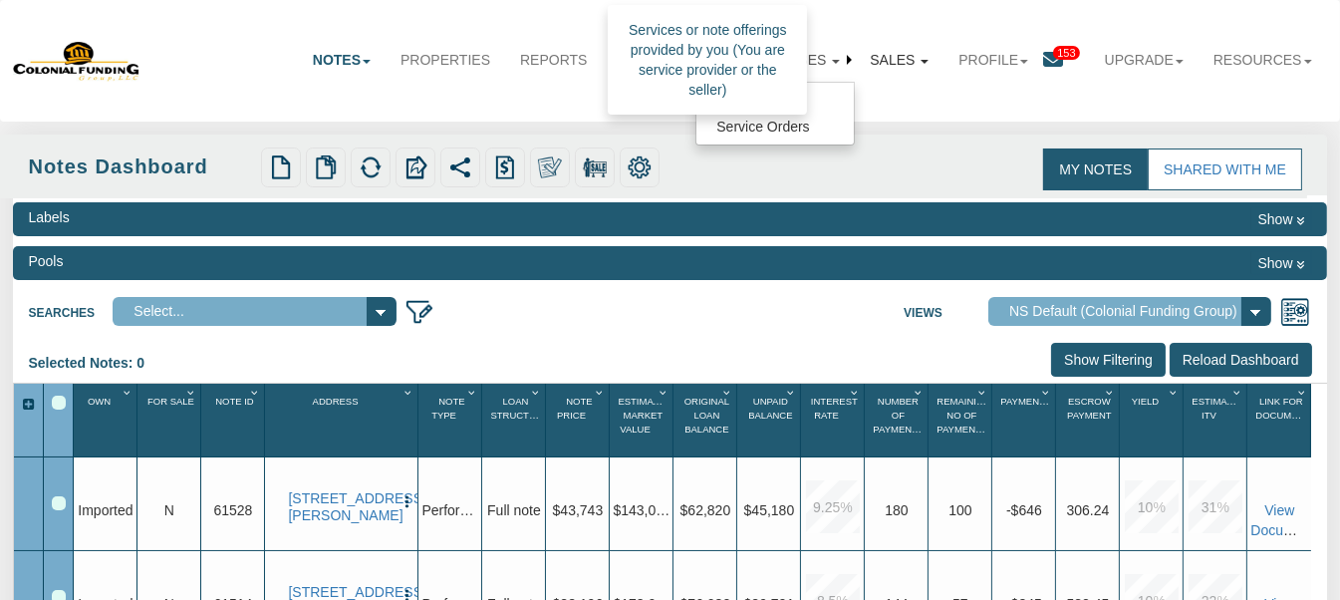
click at [889, 57] on link "Sales" at bounding box center [899, 60] width 89 height 44
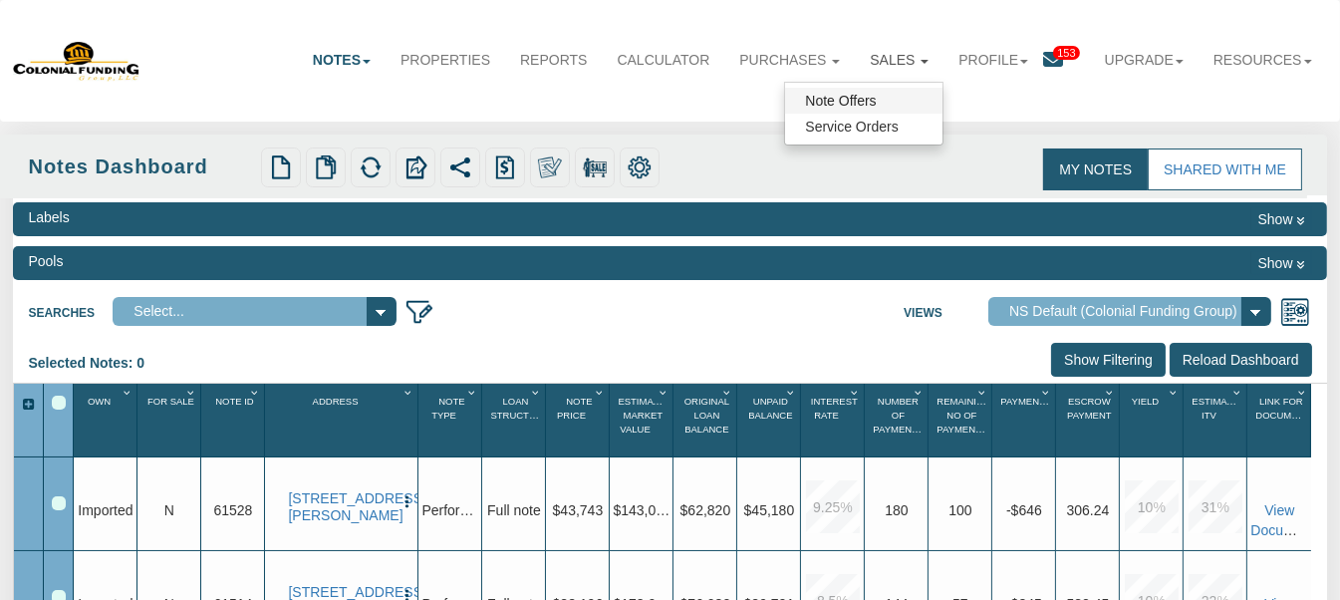
click at [852, 96] on link "Note Offers" at bounding box center [863, 101] width 157 height 26
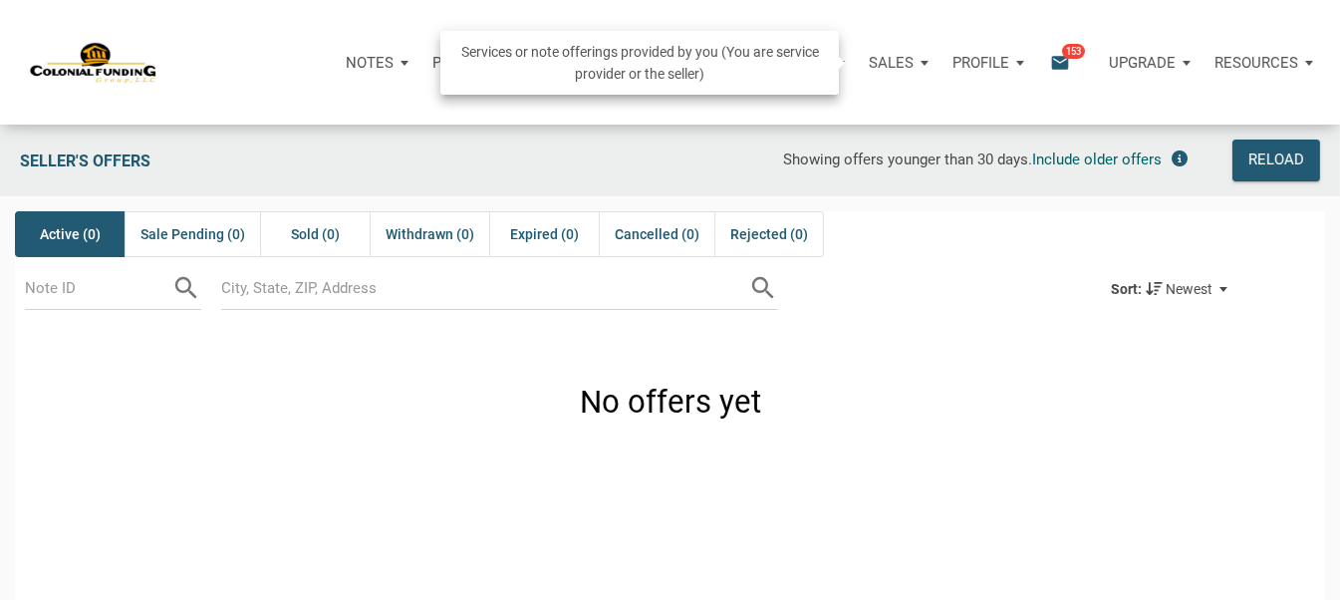
click at [903, 62] on p "Sales" at bounding box center [891, 63] width 45 height 18
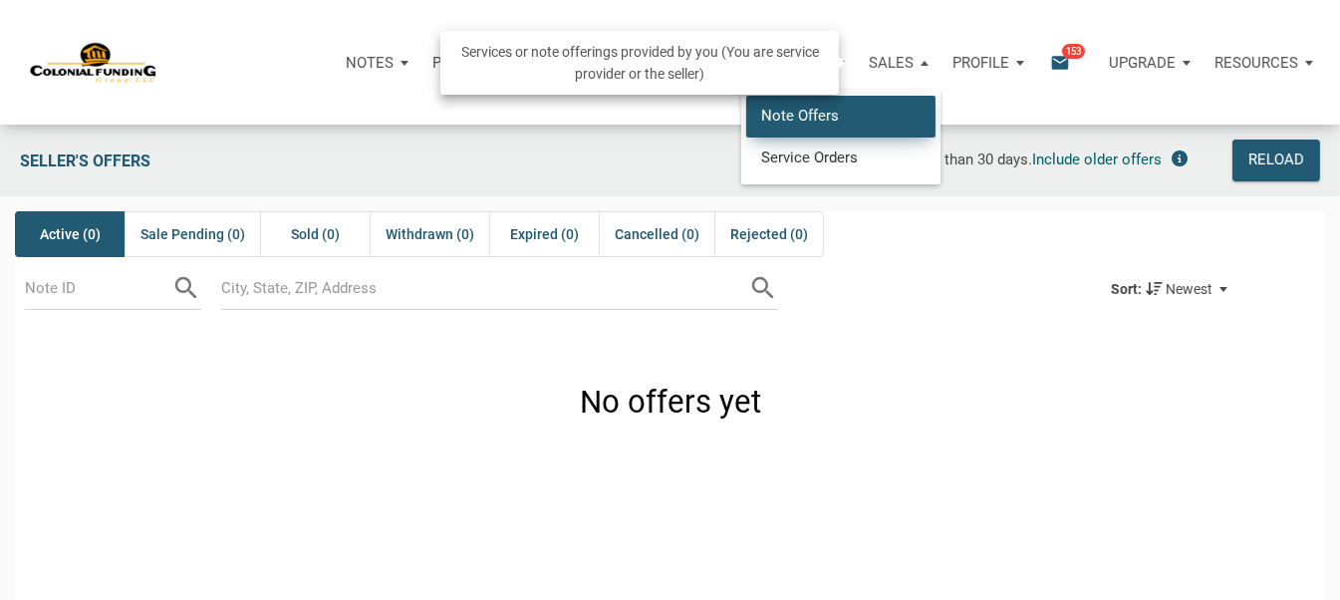
click at [815, 118] on link "Note Offers" at bounding box center [840, 116] width 189 height 41
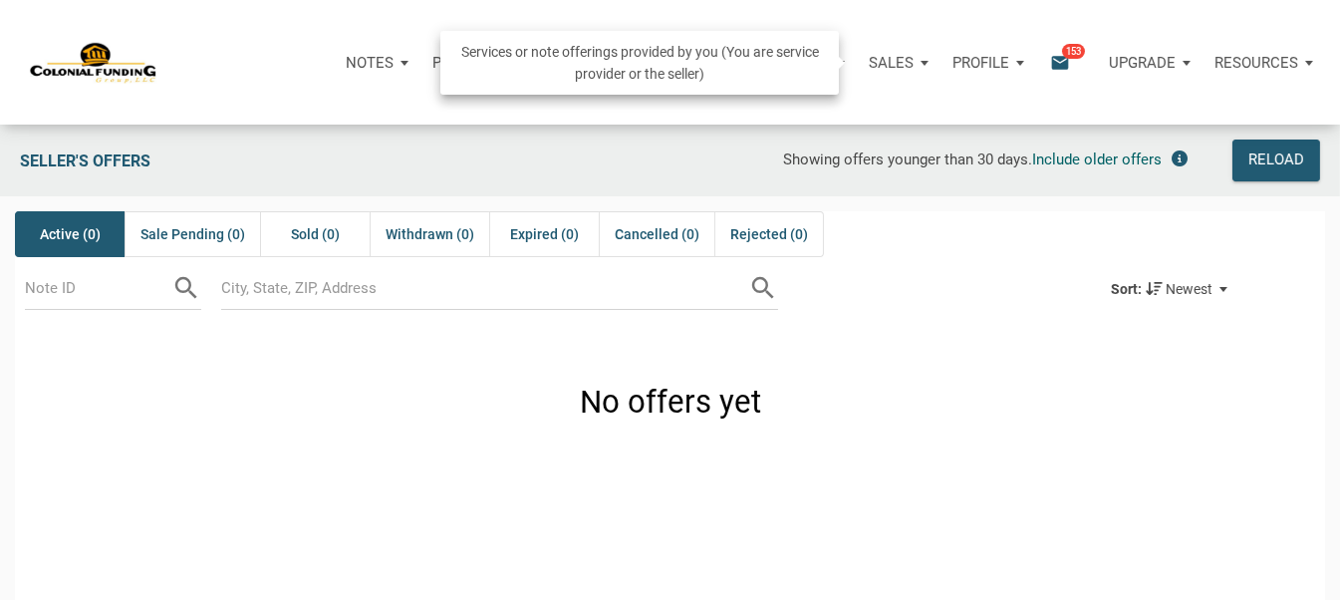
click at [892, 58] on p "Sales" at bounding box center [891, 63] width 45 height 18
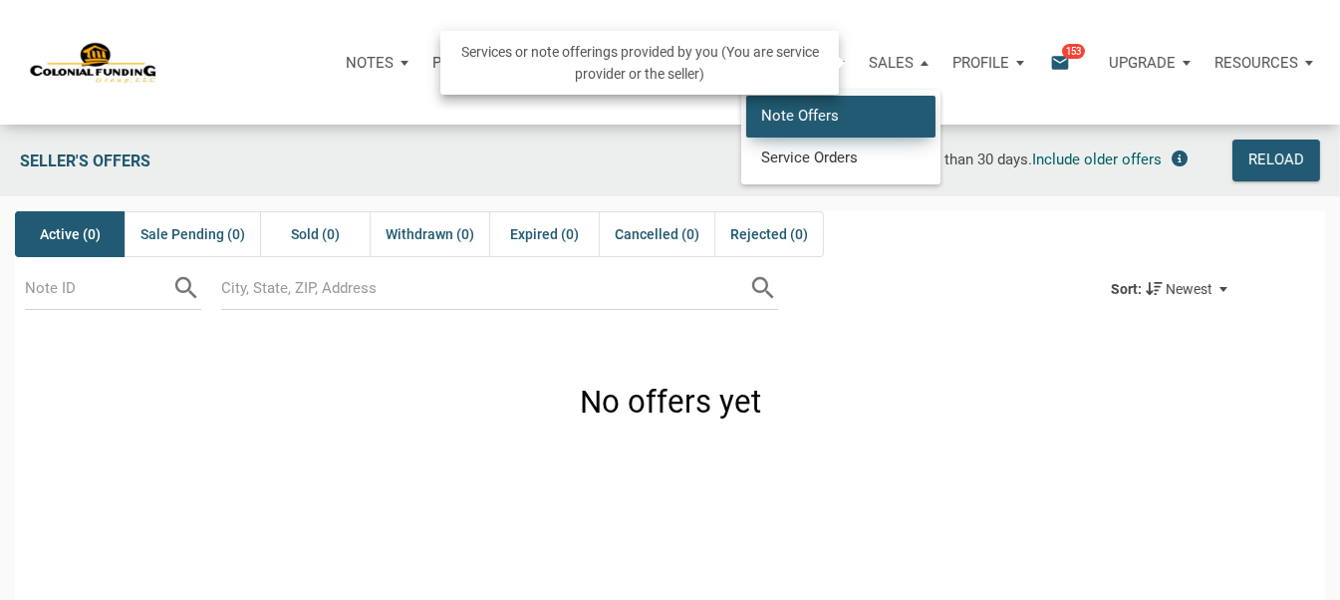
click at [828, 126] on link "Note Offers" at bounding box center [840, 116] width 189 height 41
